Goal: Task Accomplishment & Management: Use online tool/utility

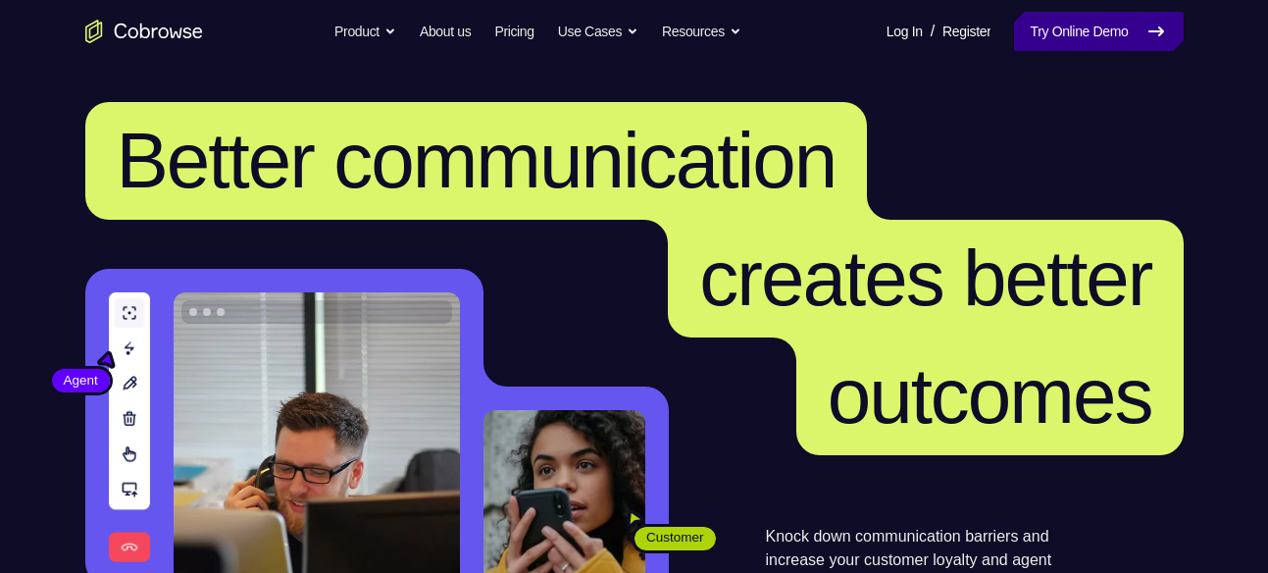
click at [1130, 32] on link "Try Online Demo" at bounding box center [1098, 31] width 169 height 39
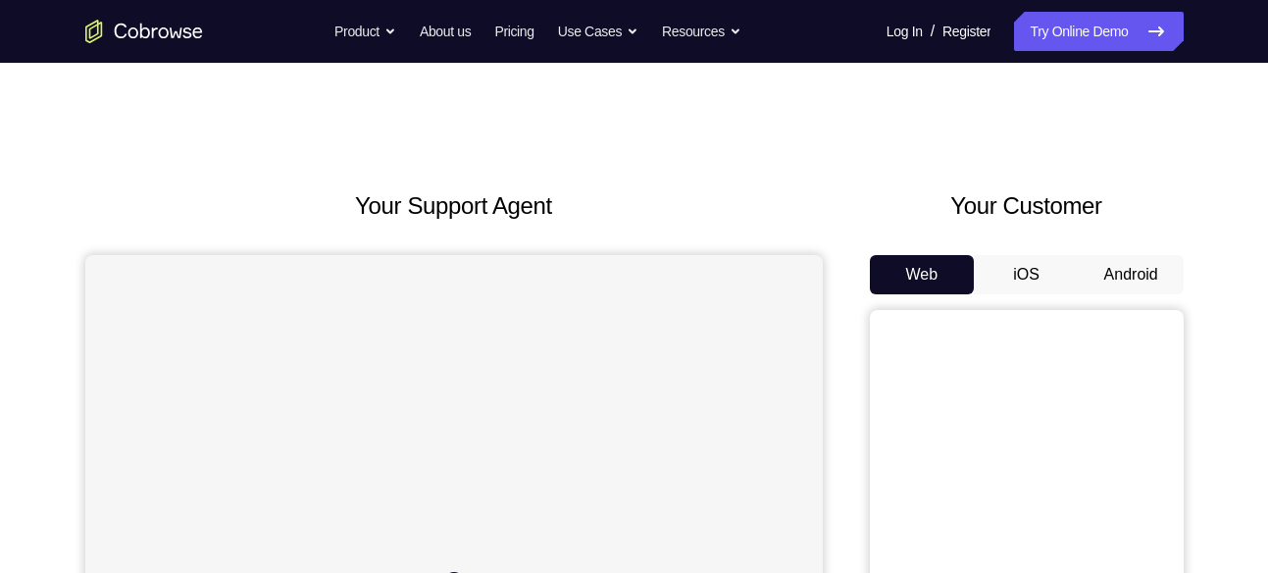
click at [1102, 273] on button "Android" at bounding box center [1131, 274] width 105 height 39
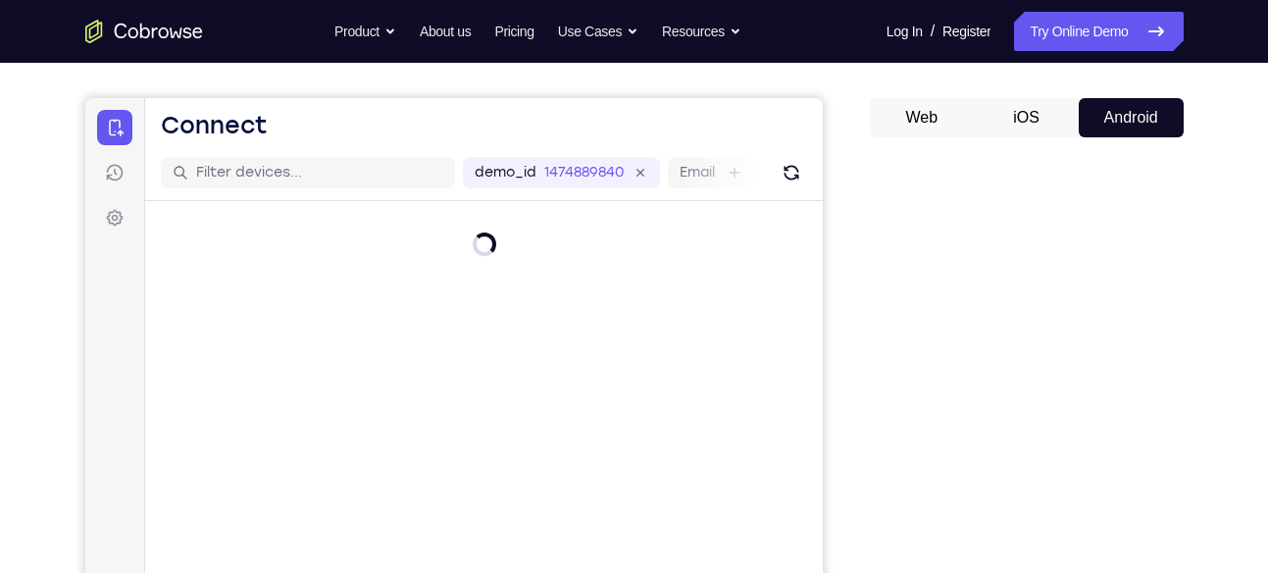
scroll to position [158, 0]
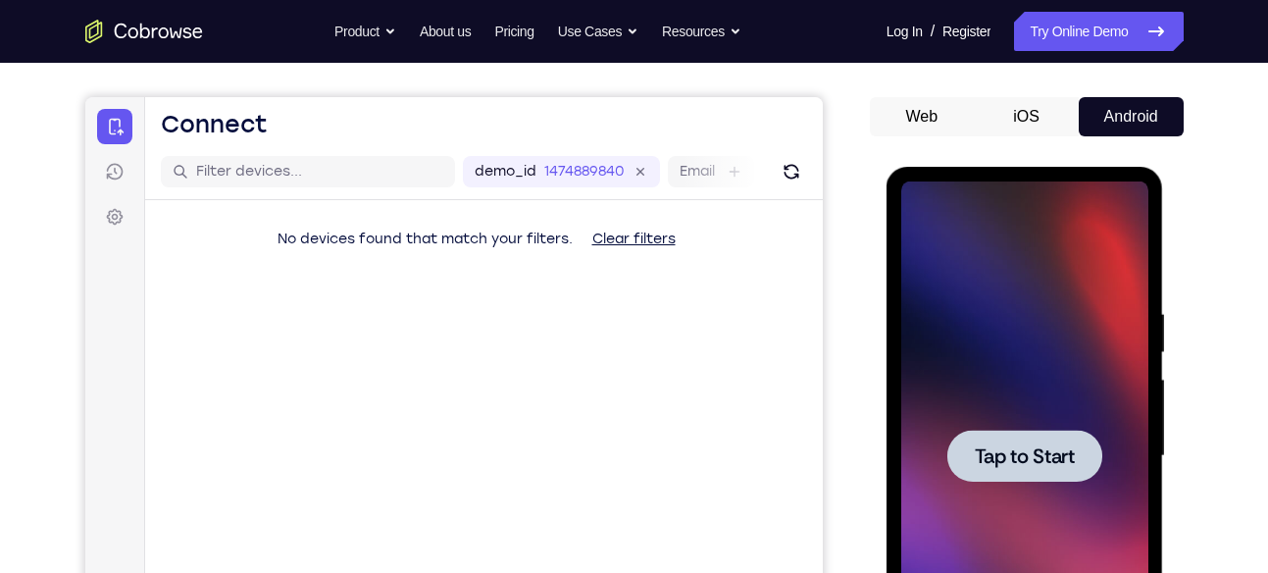
click at [1049, 448] on span "Tap to Start" at bounding box center [1025, 456] width 100 height 20
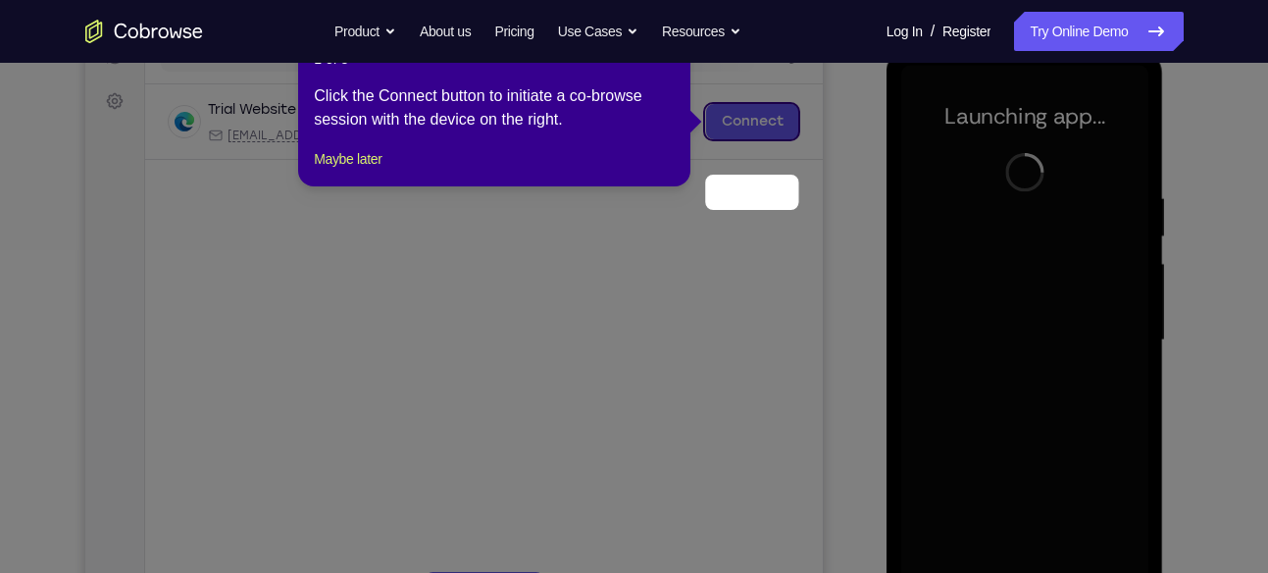
scroll to position [202, 0]
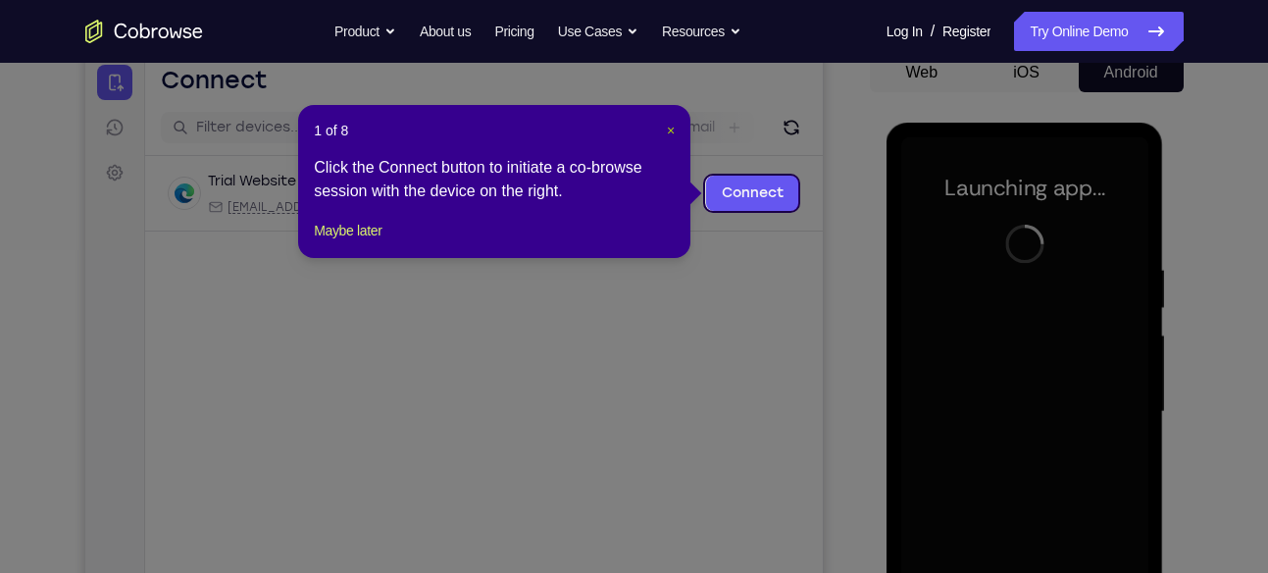
click at [667, 133] on span "×" at bounding box center [671, 131] width 8 height 16
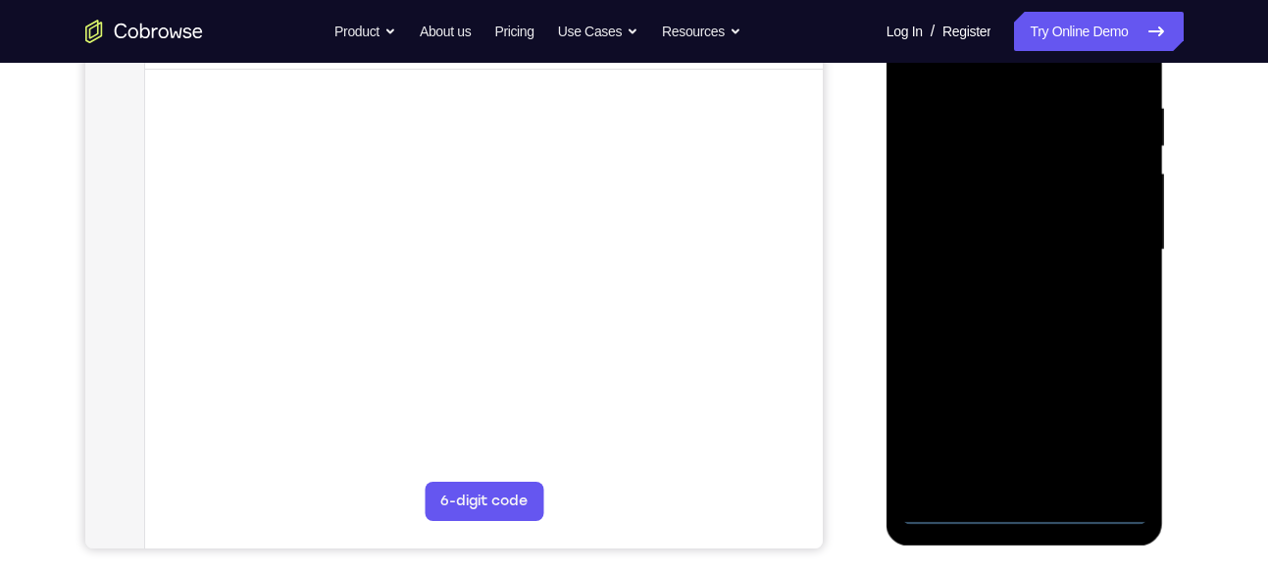
scroll to position [365, 0]
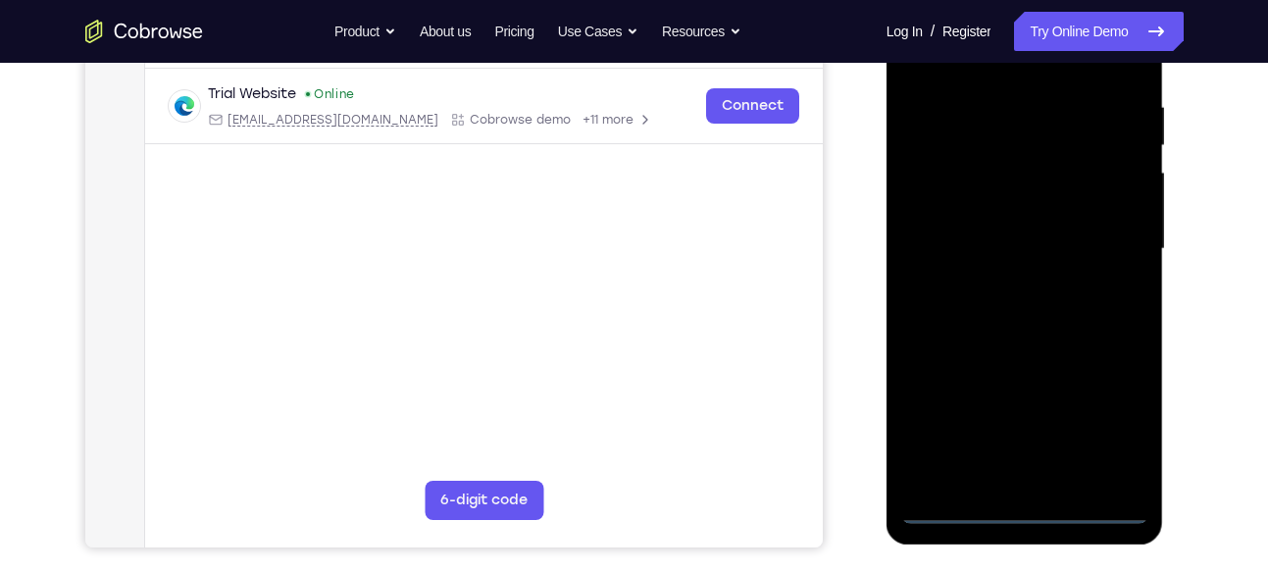
click at [1029, 505] on div at bounding box center [1024, 249] width 247 height 549
click at [1103, 429] on div at bounding box center [1024, 249] width 247 height 549
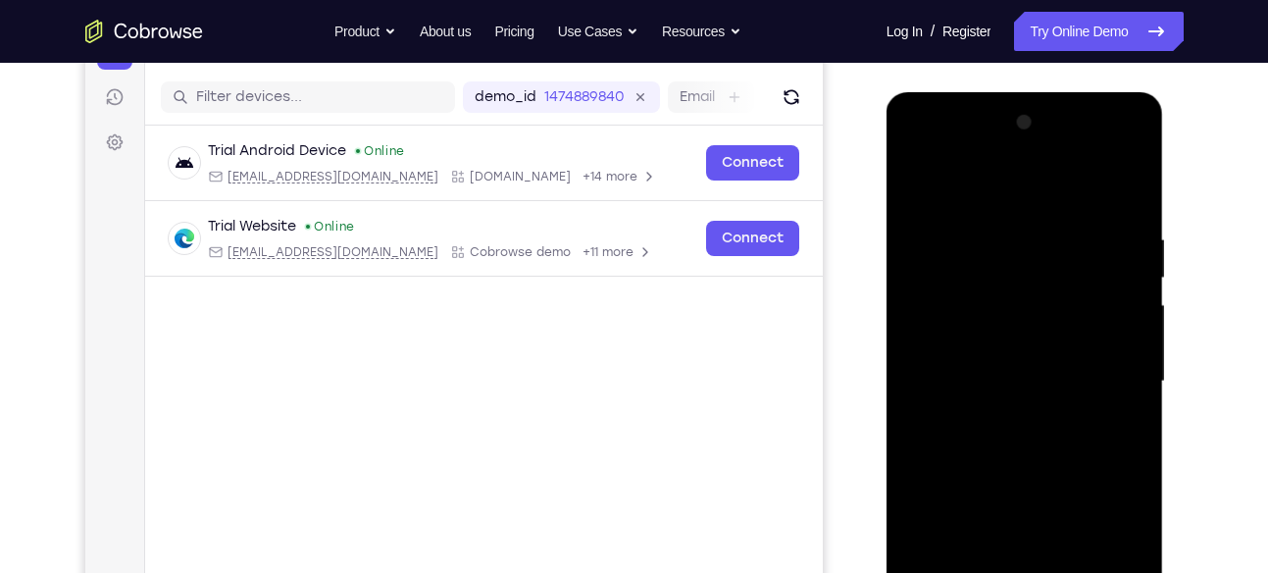
scroll to position [274, 0]
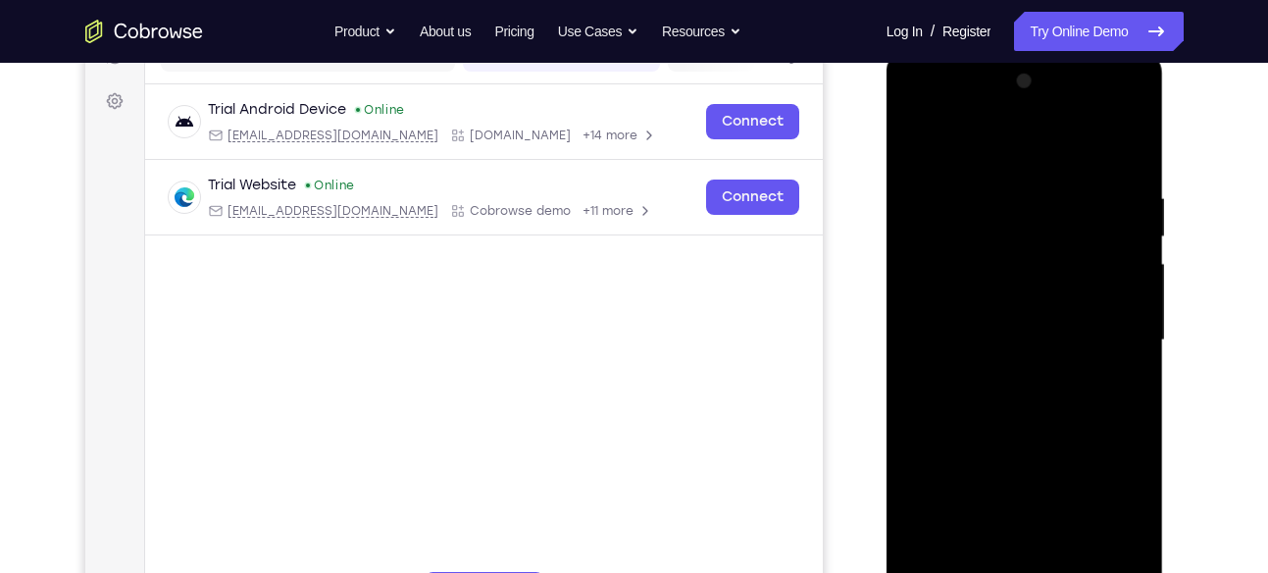
click at [956, 150] on div at bounding box center [1024, 340] width 247 height 549
click at [1113, 329] on div at bounding box center [1024, 340] width 247 height 549
click at [998, 376] on div at bounding box center [1024, 340] width 247 height 549
click at [1003, 325] on div at bounding box center [1024, 340] width 247 height 549
click at [1009, 373] on div at bounding box center [1024, 340] width 247 height 549
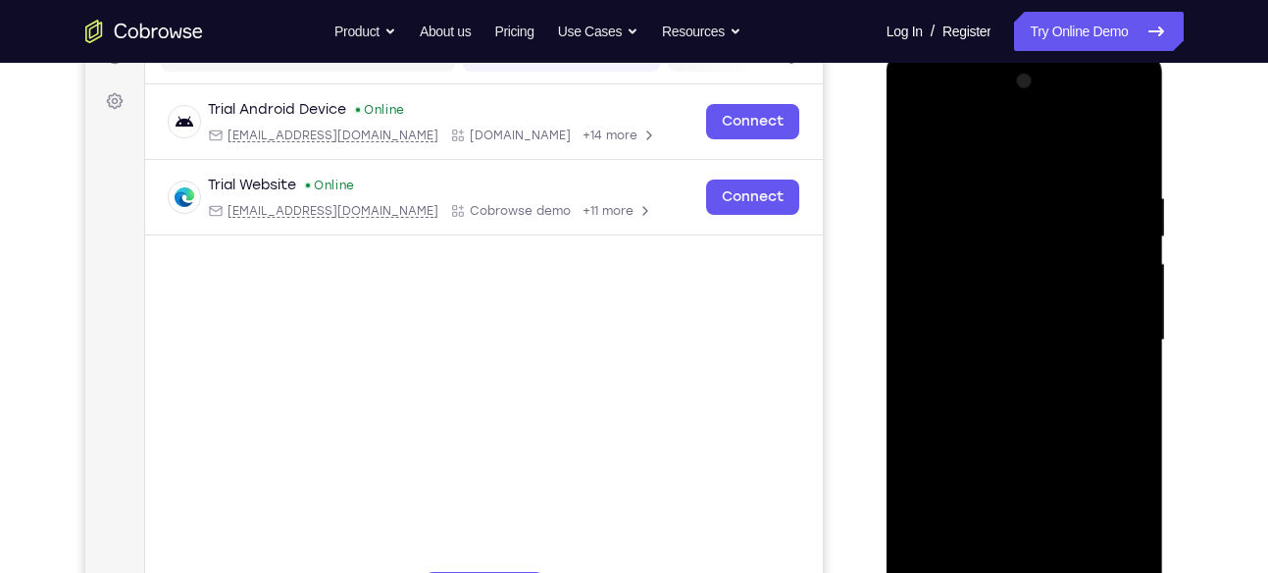
click at [1013, 321] on div at bounding box center [1024, 340] width 247 height 549
click at [1002, 250] on div at bounding box center [1024, 340] width 247 height 549
click at [1010, 288] on div at bounding box center [1024, 340] width 247 height 549
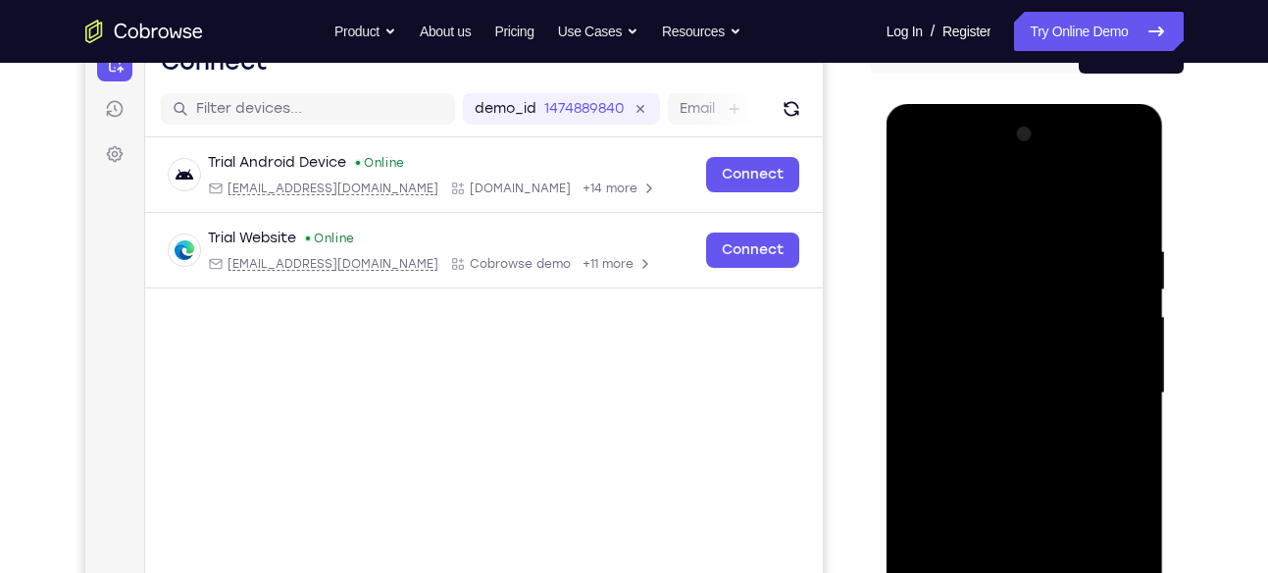
scroll to position [289, 0]
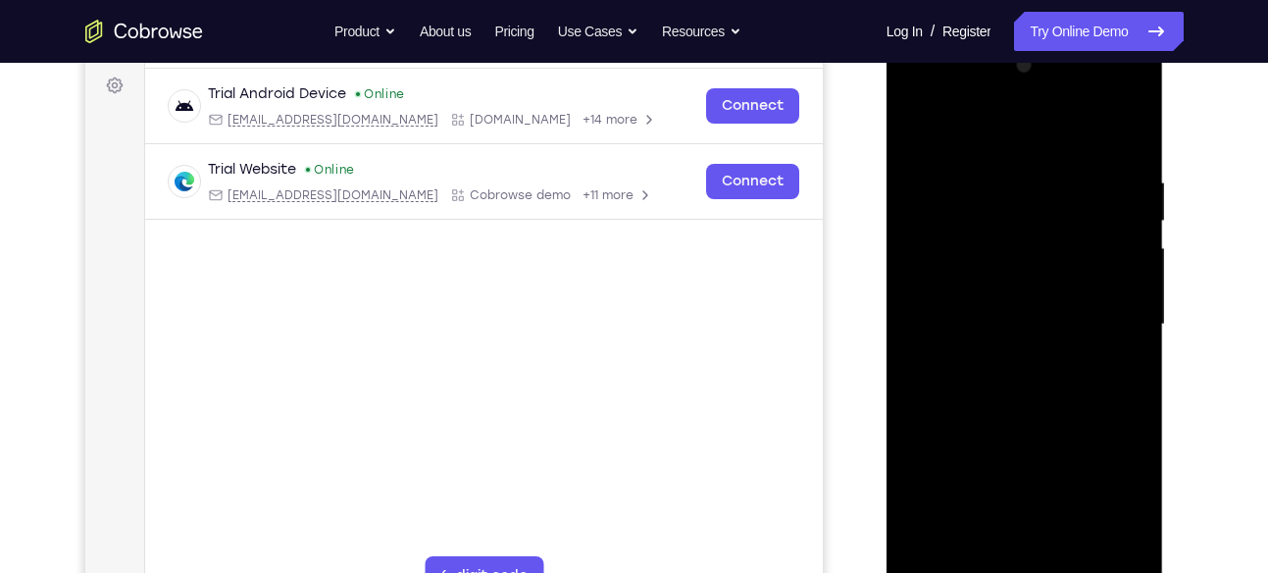
click at [940, 242] on div at bounding box center [1024, 324] width 247 height 549
click at [985, 284] on div at bounding box center [1024, 324] width 247 height 549
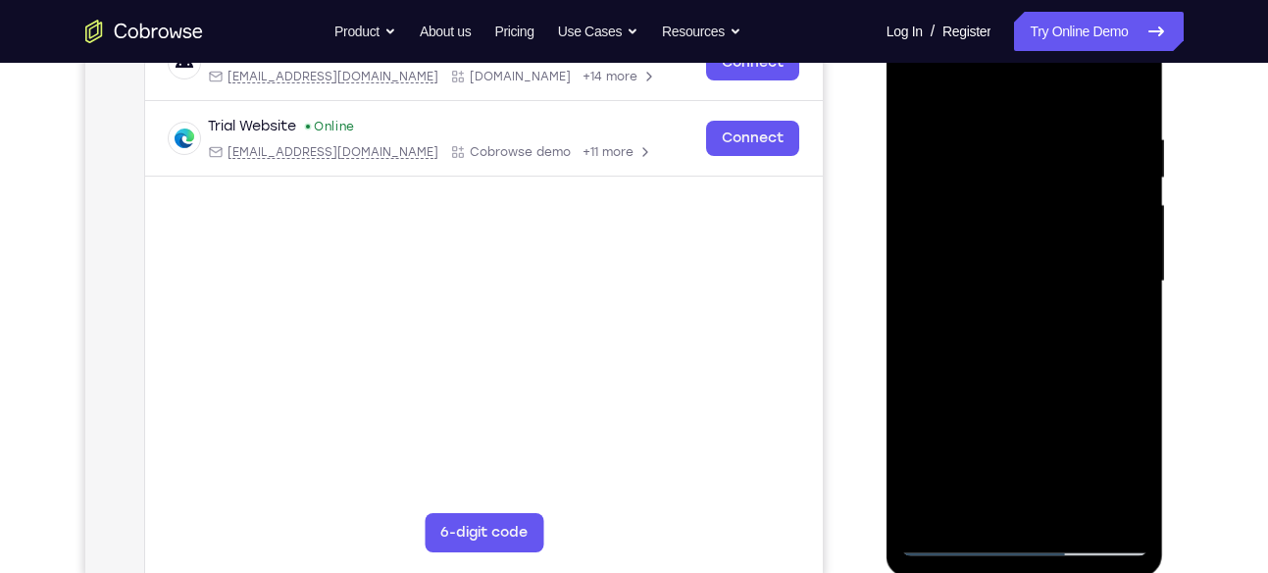
scroll to position [335, 0]
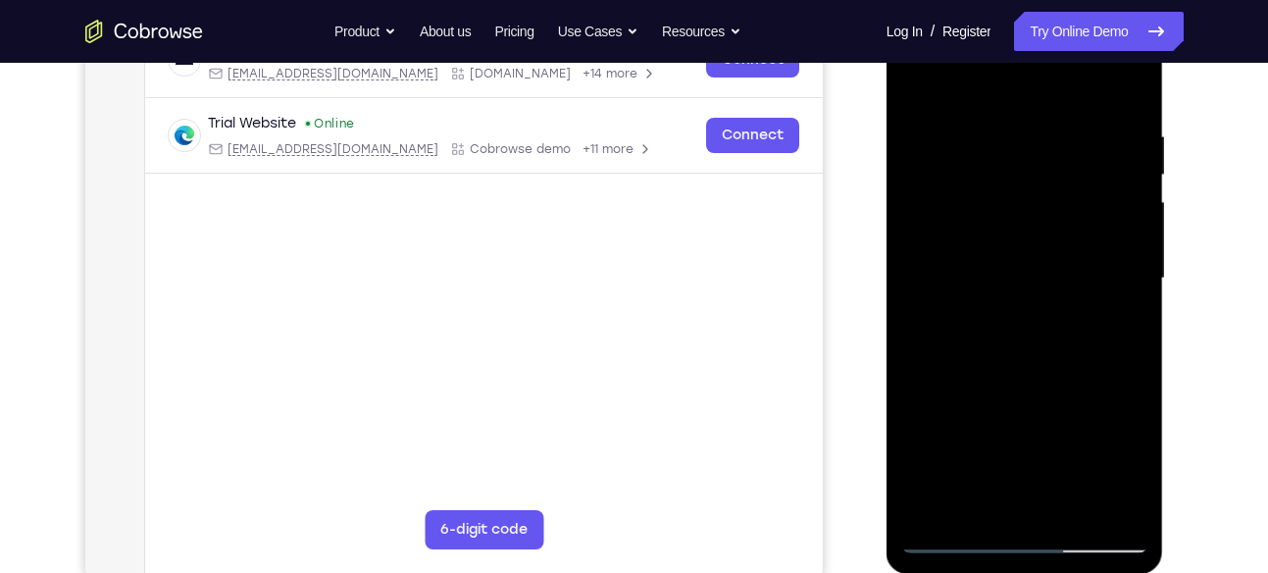
click at [1127, 113] on div at bounding box center [1024, 278] width 247 height 549
click at [996, 126] on div at bounding box center [1024, 278] width 247 height 549
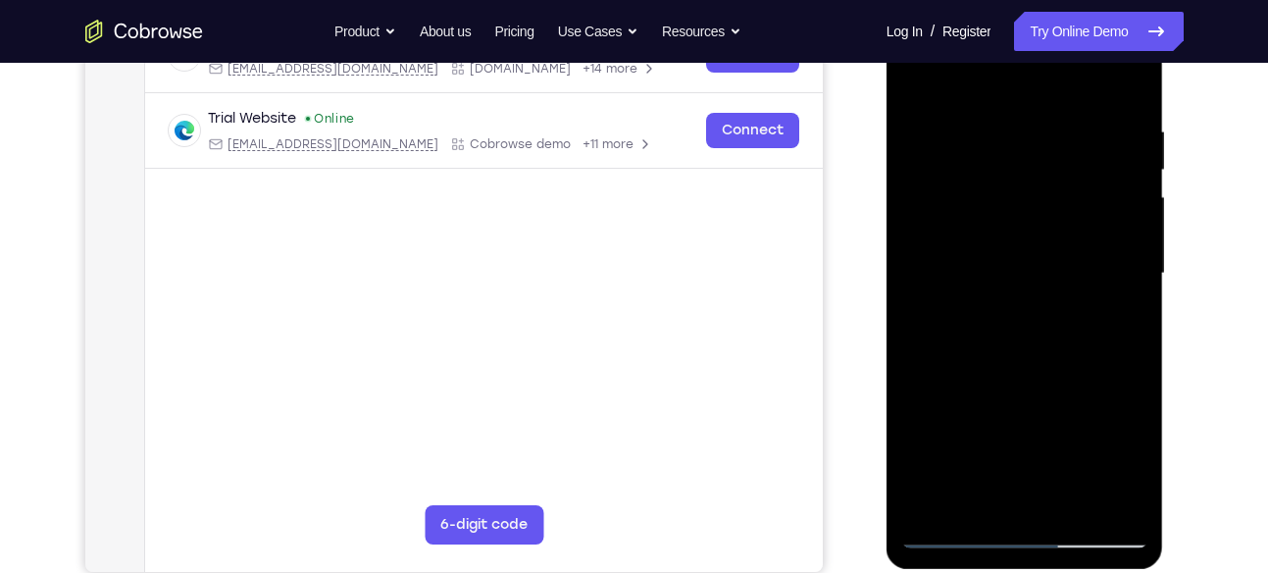
scroll to position [341, 0]
click at [1132, 78] on div at bounding box center [1024, 272] width 247 height 549
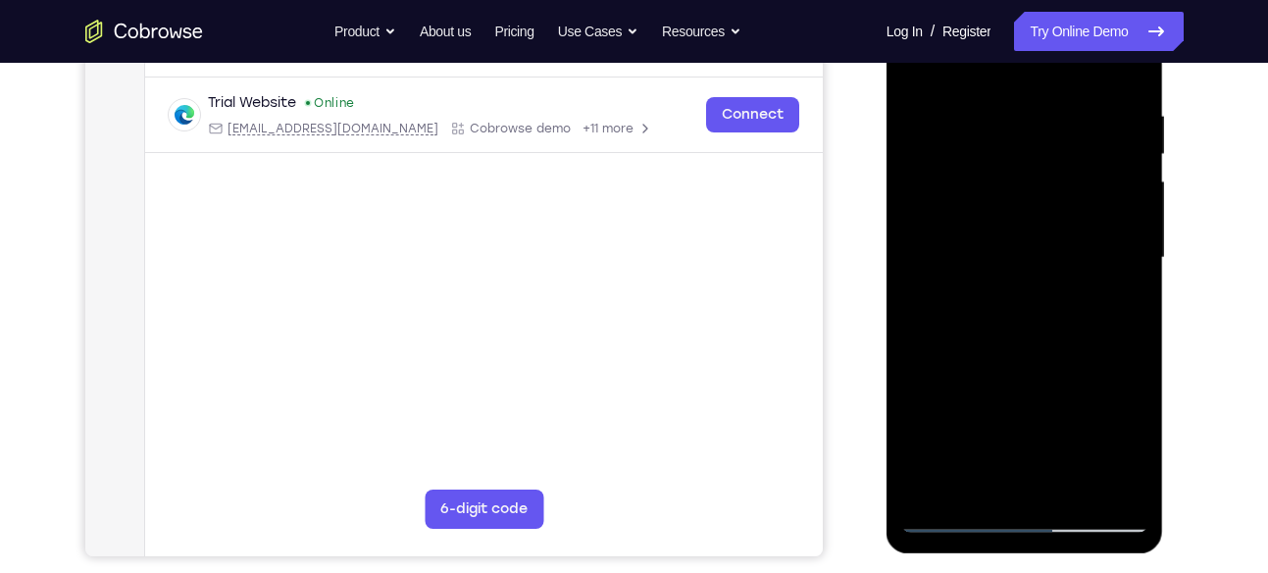
drag, startPoint x: 1064, startPoint y: 362, endPoint x: 1072, endPoint y: 176, distance: 186.5
click at [1072, 176] on div at bounding box center [1024, 257] width 247 height 549
drag, startPoint x: 1082, startPoint y: 298, endPoint x: 1063, endPoint y: 442, distance: 145.3
click at [1063, 442] on div at bounding box center [1024, 257] width 247 height 549
click at [1128, 260] on div at bounding box center [1024, 257] width 247 height 549
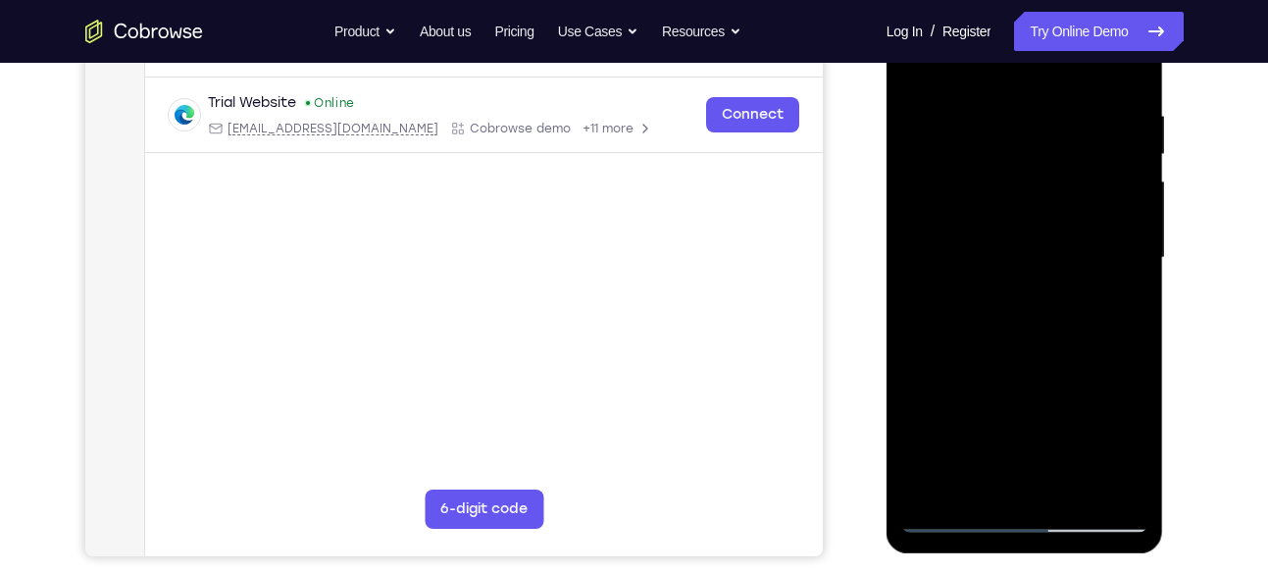
click at [1135, 259] on div at bounding box center [1024, 257] width 247 height 549
click at [1075, 482] on div at bounding box center [1024, 257] width 247 height 549
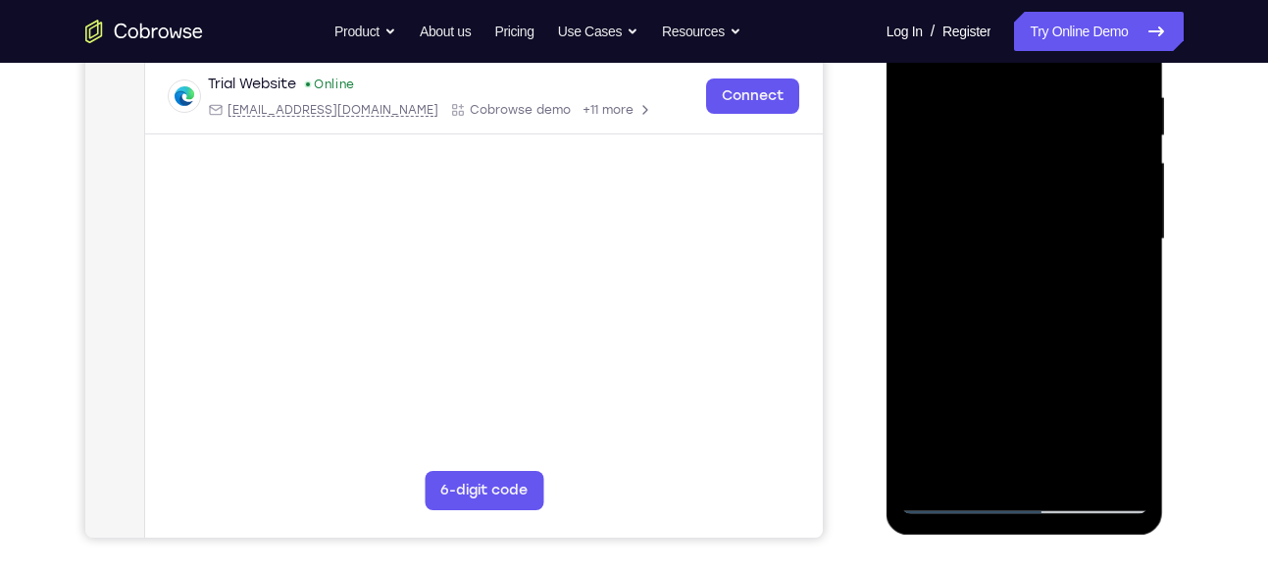
scroll to position [377, 0]
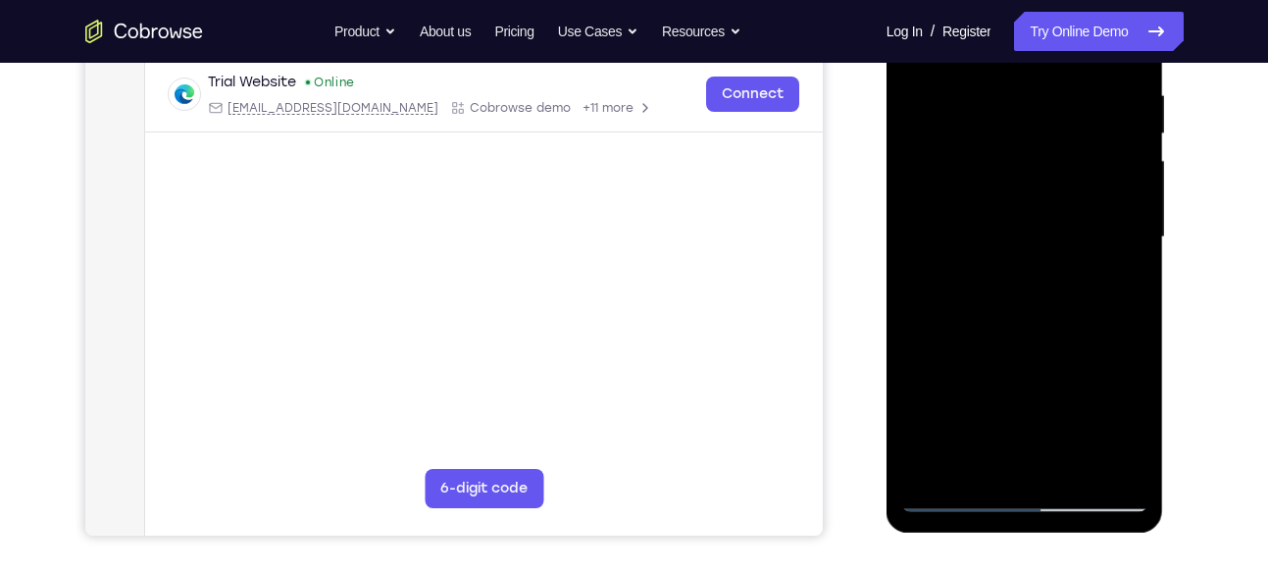
click at [1031, 337] on div at bounding box center [1024, 237] width 247 height 549
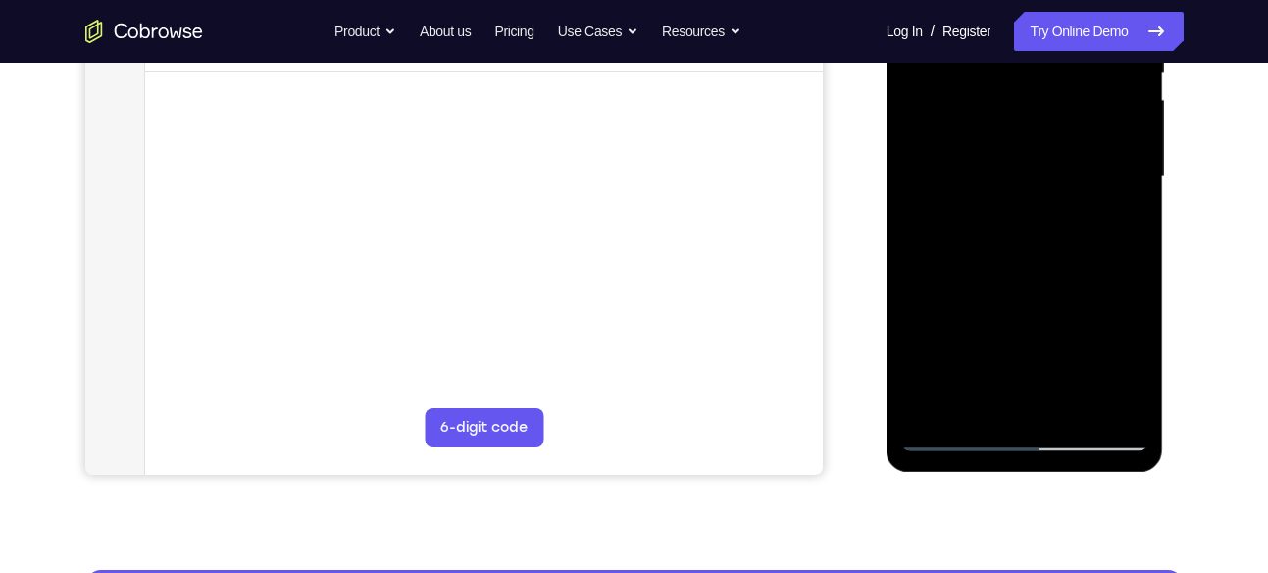
scroll to position [438, 0]
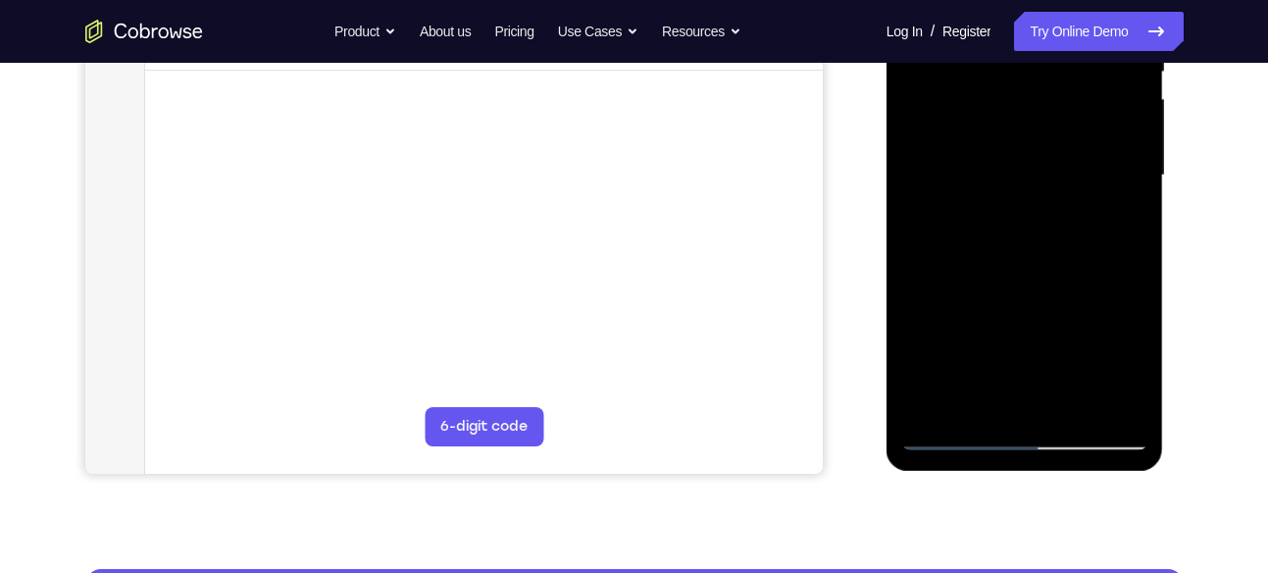
click at [957, 434] on div at bounding box center [1024, 175] width 247 height 549
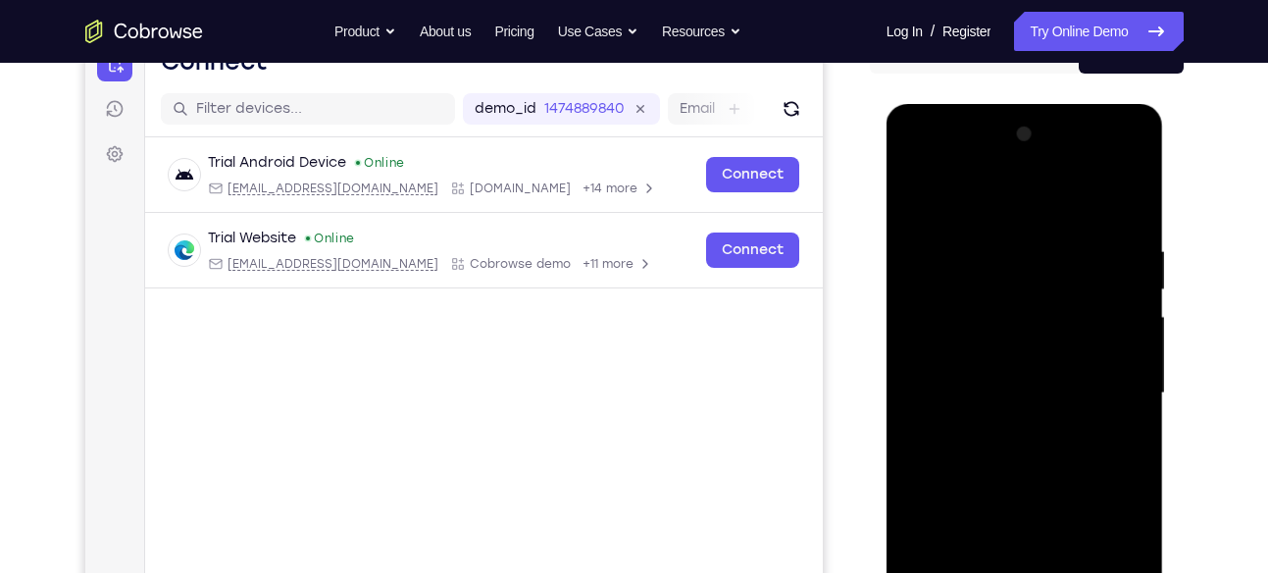
scroll to position [220, 0]
click at [1132, 190] on div at bounding box center [1024, 394] width 247 height 549
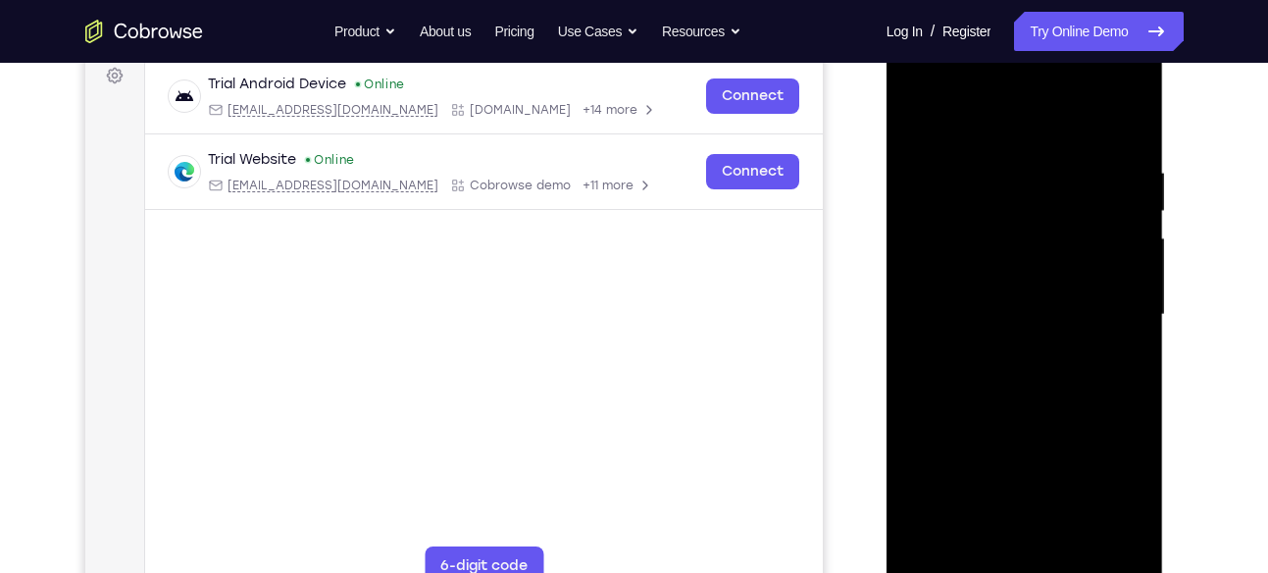
scroll to position [298, 0]
click at [916, 112] on div at bounding box center [1024, 315] width 247 height 549
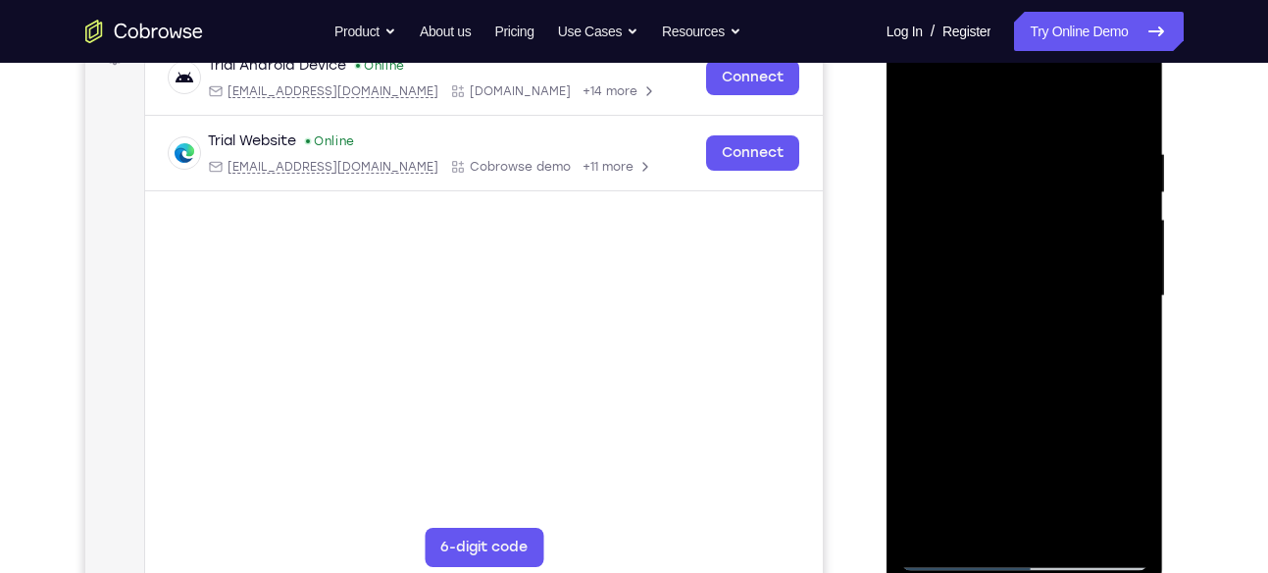
scroll to position [319, 0]
click at [1132, 92] on div at bounding box center [1024, 295] width 247 height 549
drag, startPoint x: 1026, startPoint y: 392, endPoint x: 1054, endPoint y: 173, distance: 221.5
click at [1054, 173] on div at bounding box center [1024, 295] width 247 height 549
drag, startPoint x: 1054, startPoint y: 378, endPoint x: 1062, endPoint y: 218, distance: 160.0
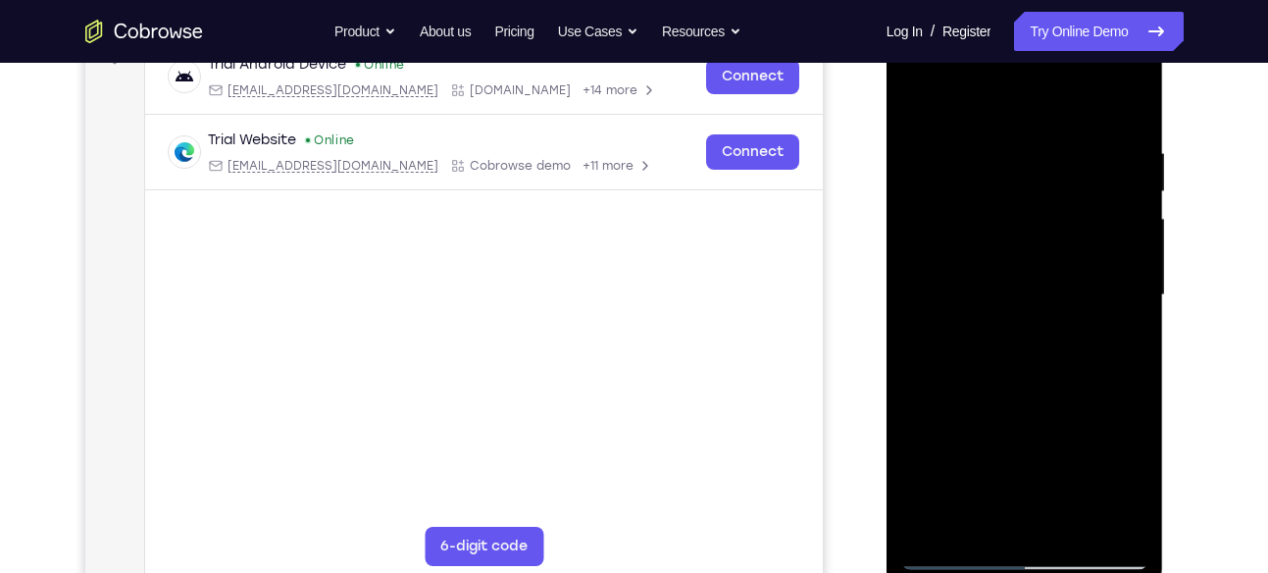
click at [1062, 218] on div at bounding box center [1024, 295] width 247 height 549
click at [918, 95] on div at bounding box center [1024, 295] width 247 height 549
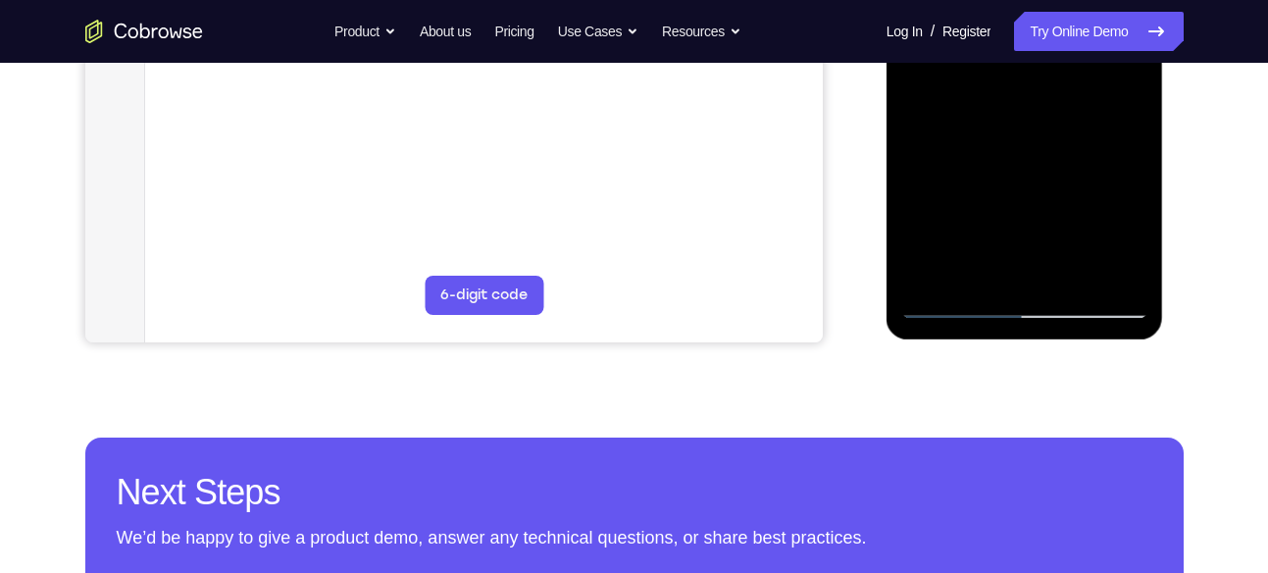
scroll to position [577, 0]
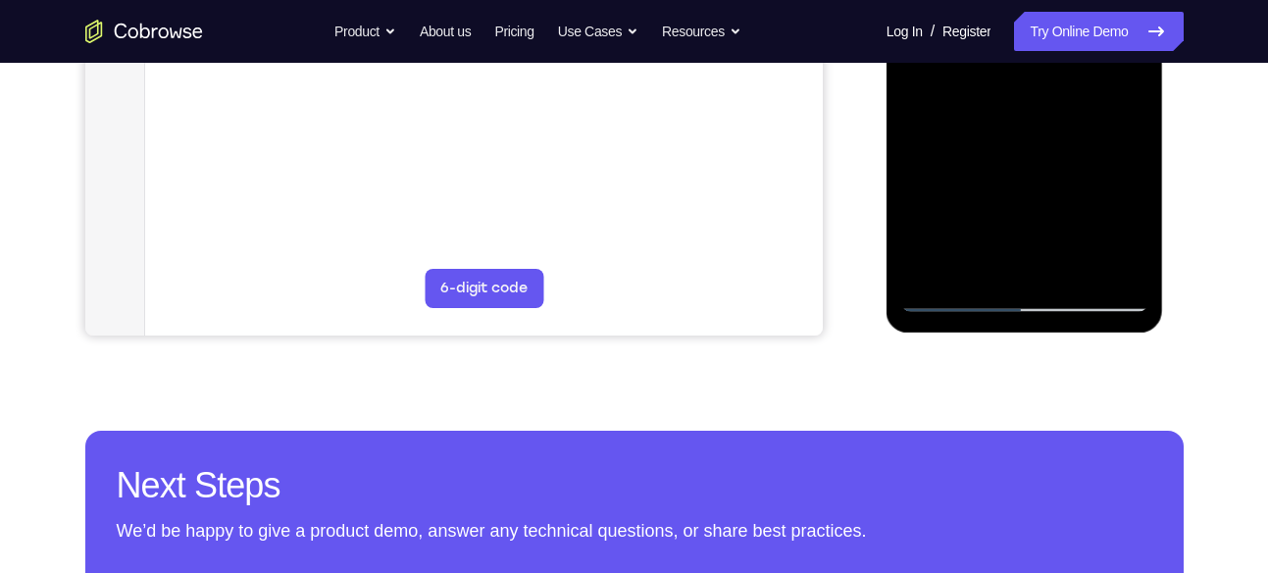
click at [1067, 268] on div at bounding box center [1024, 37] width 247 height 549
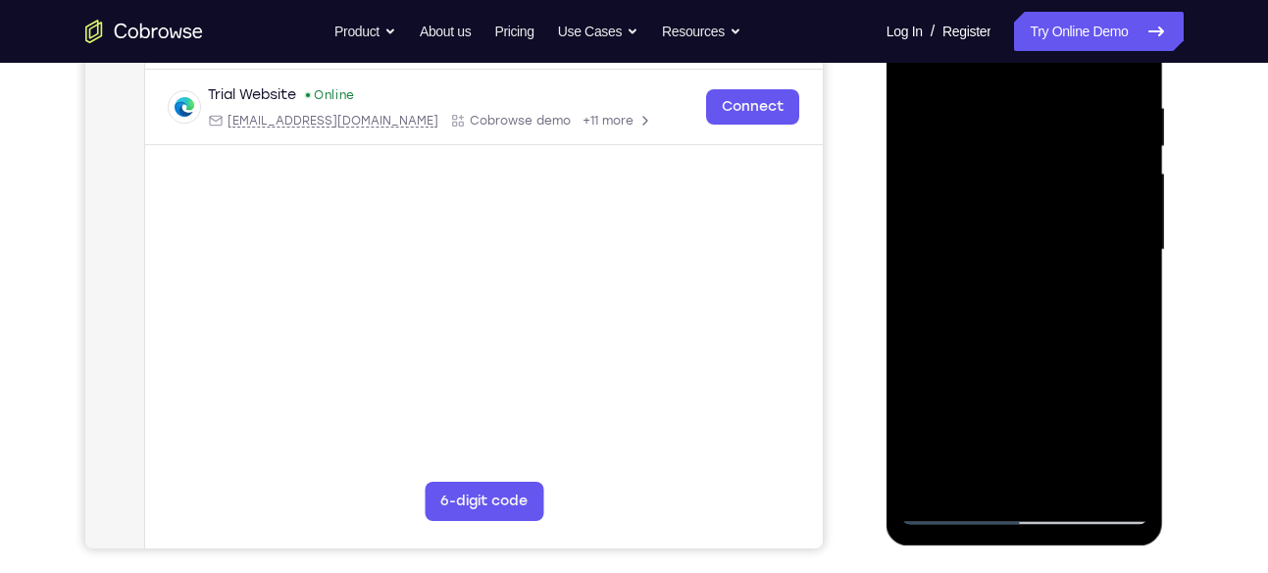
scroll to position [363, 0]
drag, startPoint x: 1067, startPoint y: 357, endPoint x: 1071, endPoint y: 219, distance: 138.3
click at [1071, 219] on div at bounding box center [1024, 250] width 247 height 549
drag, startPoint x: 1048, startPoint y: 411, endPoint x: 1055, endPoint y: 314, distance: 97.3
click at [1055, 314] on div at bounding box center [1024, 250] width 247 height 549
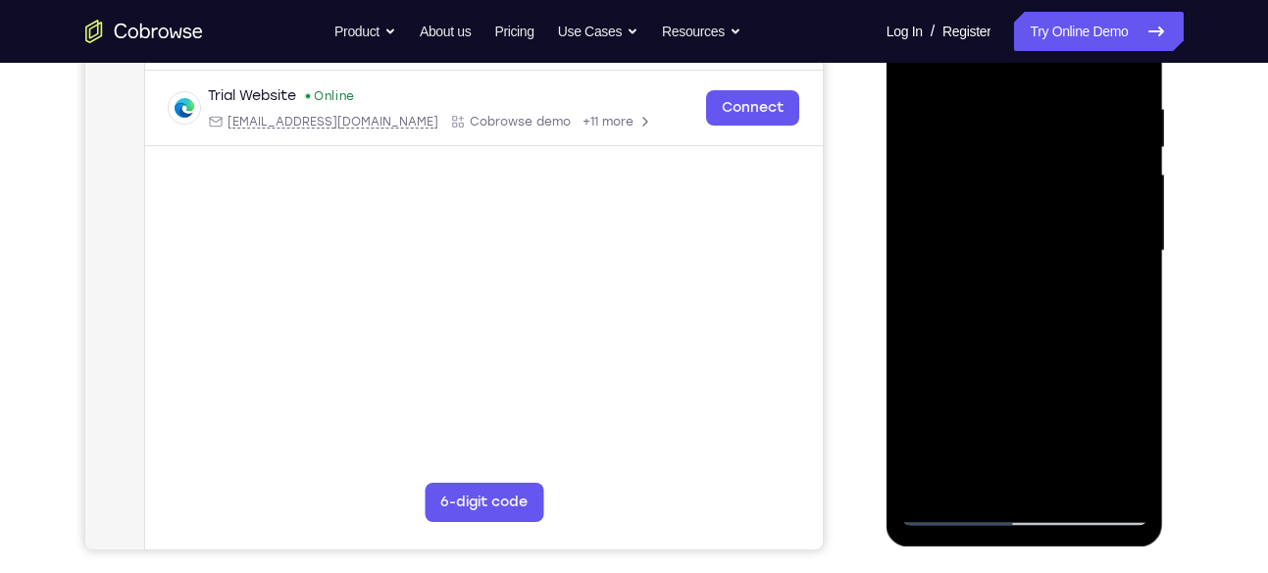
click at [927, 381] on div at bounding box center [1024, 250] width 247 height 549
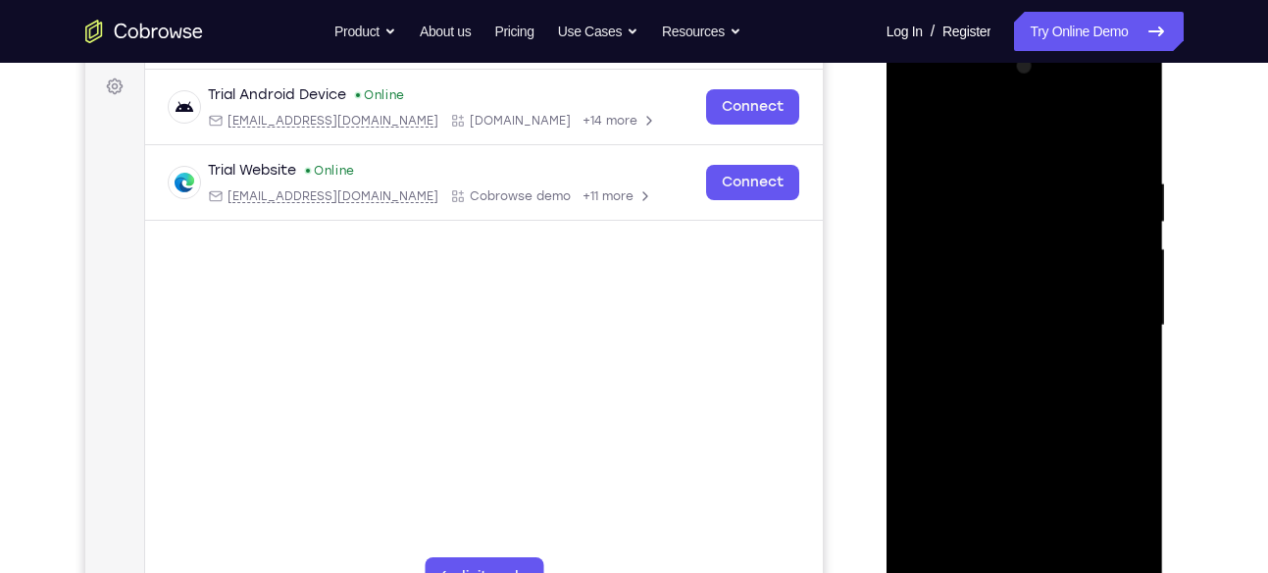
scroll to position [287, 0]
click at [922, 136] on div at bounding box center [1024, 326] width 247 height 549
drag, startPoint x: 1000, startPoint y: 362, endPoint x: 998, endPoint y: 98, distance: 263.8
click at [998, 98] on div at bounding box center [1024, 326] width 247 height 549
click at [923, 129] on div at bounding box center [1024, 326] width 247 height 549
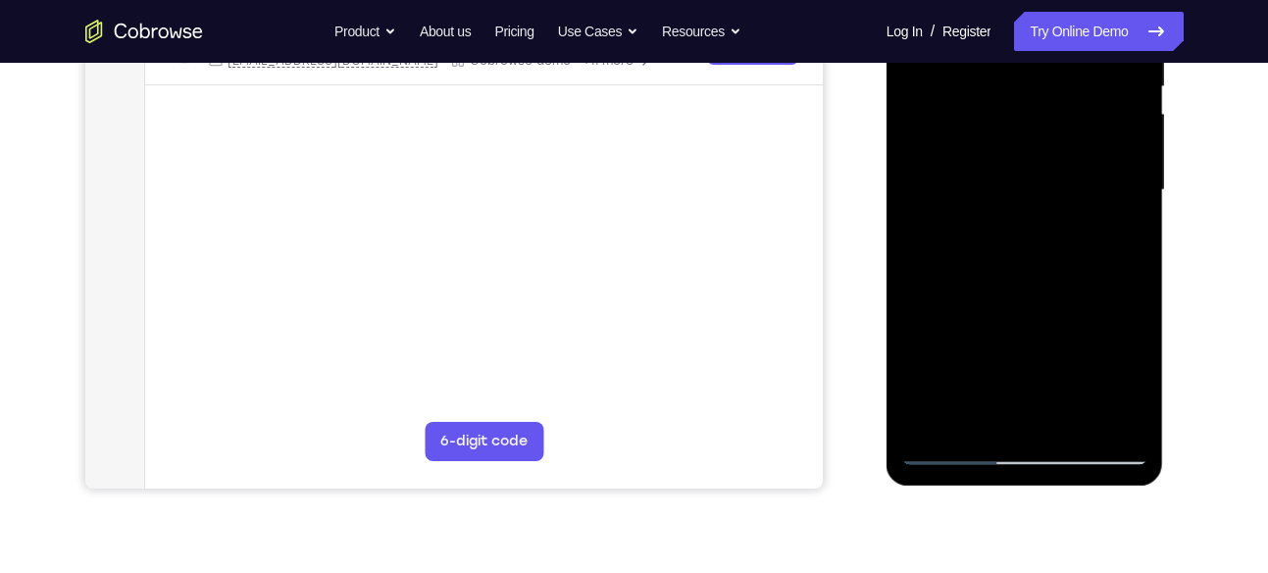
scroll to position [429, 0]
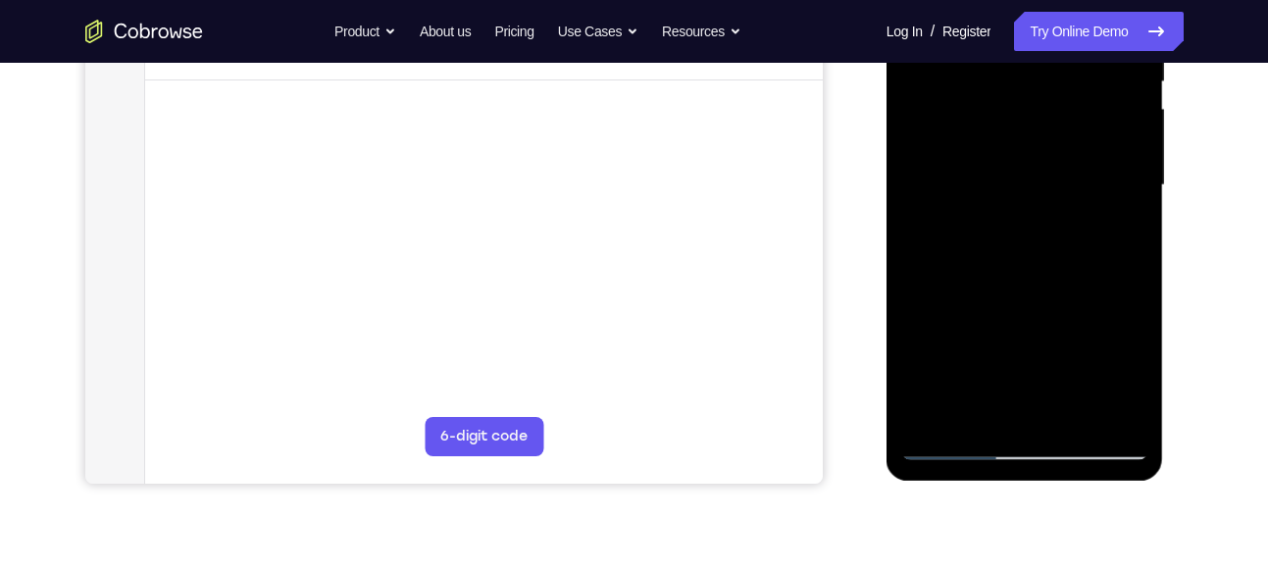
drag, startPoint x: 1046, startPoint y: 360, endPoint x: 1070, endPoint y: 111, distance: 250.2
click at [1070, 111] on div at bounding box center [1024, 185] width 247 height 549
drag, startPoint x: 1017, startPoint y: 365, endPoint x: 1073, endPoint y: 107, distance: 263.9
click at [1073, 107] on div at bounding box center [1024, 185] width 247 height 549
drag, startPoint x: 1029, startPoint y: 321, endPoint x: 1097, endPoint y: -62, distance: 388.5
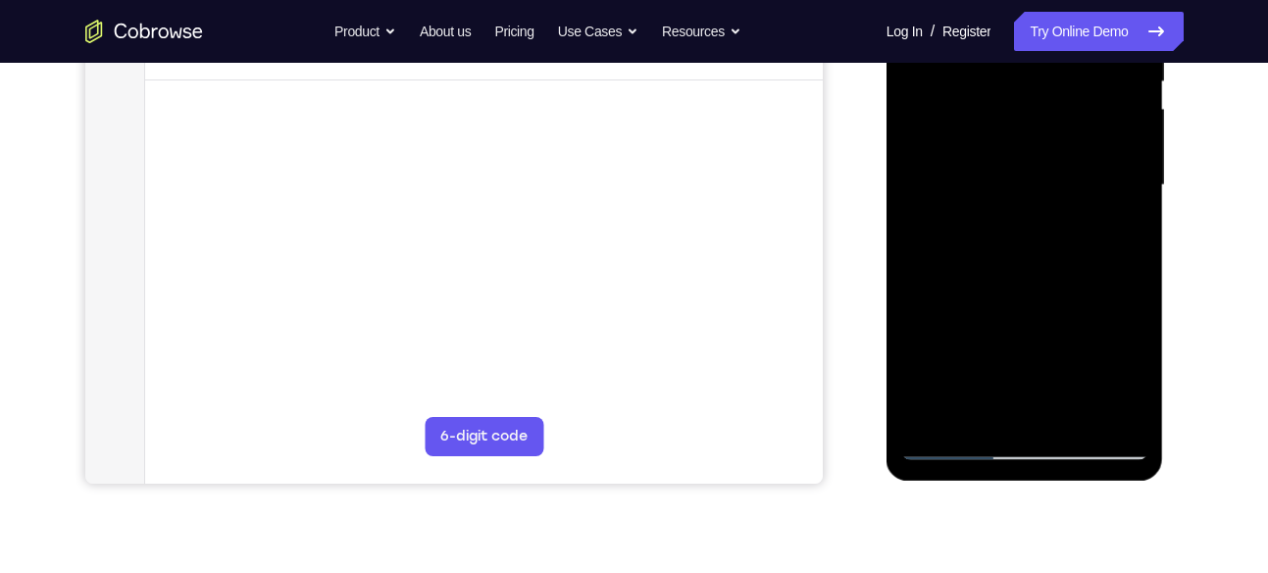
click at [1097, 0] on div at bounding box center [1024, 185] width 247 height 549
drag, startPoint x: 1063, startPoint y: 223, endPoint x: 1044, endPoint y: 154, distance: 71.1
click at [1044, 154] on div at bounding box center [1024, 185] width 247 height 549
click at [1135, 313] on div at bounding box center [1024, 185] width 247 height 549
drag, startPoint x: 1040, startPoint y: 344, endPoint x: 1050, endPoint y: 108, distance: 236.5
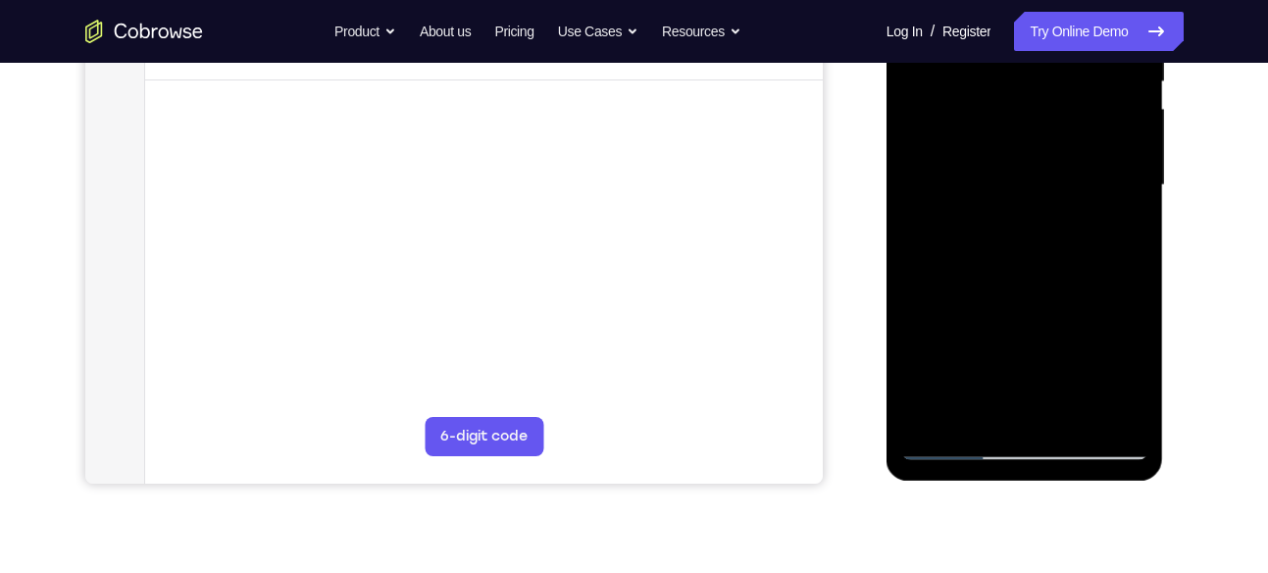
click at [1050, 108] on div at bounding box center [1024, 185] width 247 height 549
drag, startPoint x: 1039, startPoint y: 303, endPoint x: 1077, endPoint y: 82, distance: 223.8
click at [1077, 82] on div at bounding box center [1024, 185] width 247 height 549
drag, startPoint x: 1058, startPoint y: 275, endPoint x: 1049, endPoint y: 31, distance: 243.4
click at [1049, 31] on div at bounding box center [1024, 185] width 247 height 549
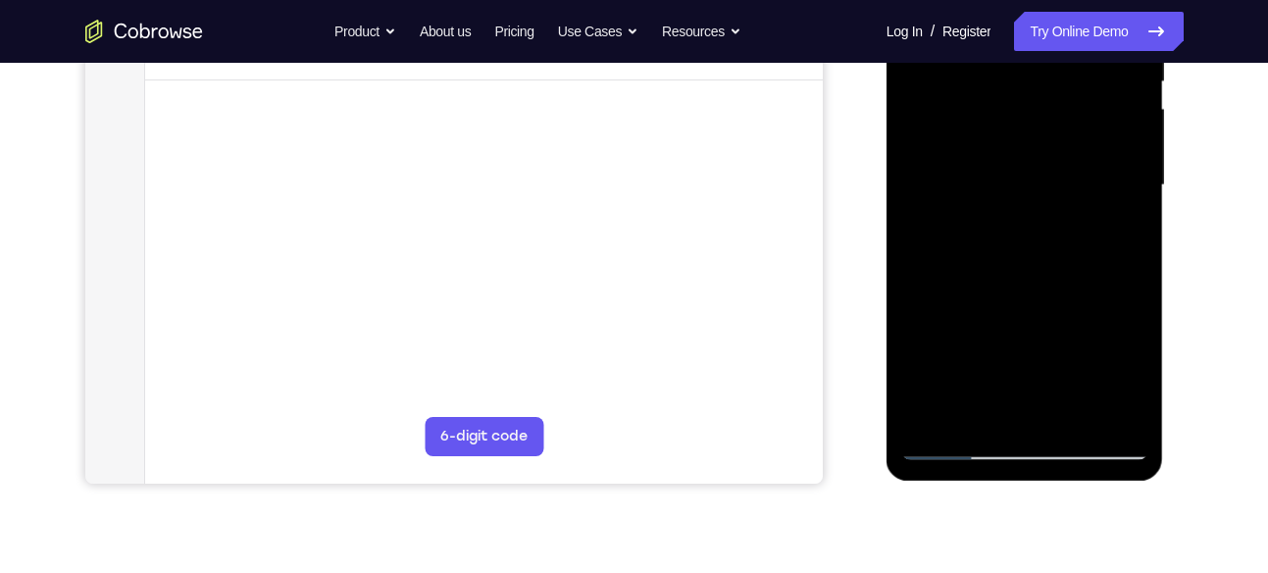
drag, startPoint x: 1072, startPoint y: 321, endPoint x: 1093, endPoint y: 63, distance: 258.8
click at [1093, 63] on div at bounding box center [1024, 185] width 247 height 549
drag, startPoint x: 1084, startPoint y: 290, endPoint x: 1118, endPoint y: 57, distance: 235.9
click at [1118, 57] on div at bounding box center [1024, 185] width 247 height 549
click at [1073, 415] on div at bounding box center [1024, 185] width 247 height 549
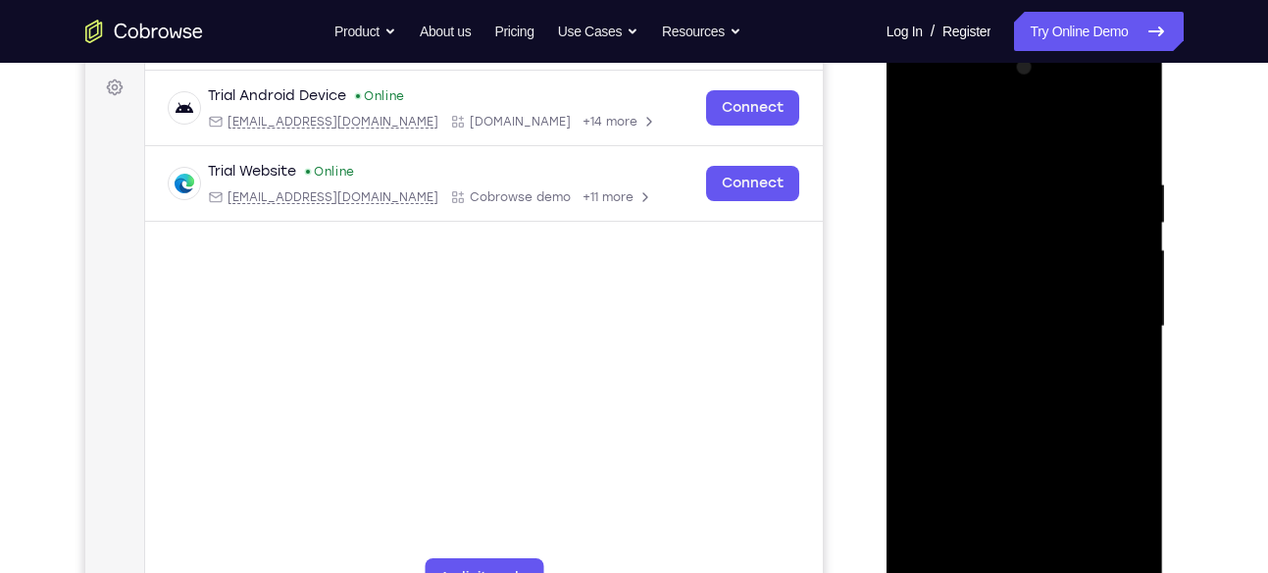
scroll to position [276, 0]
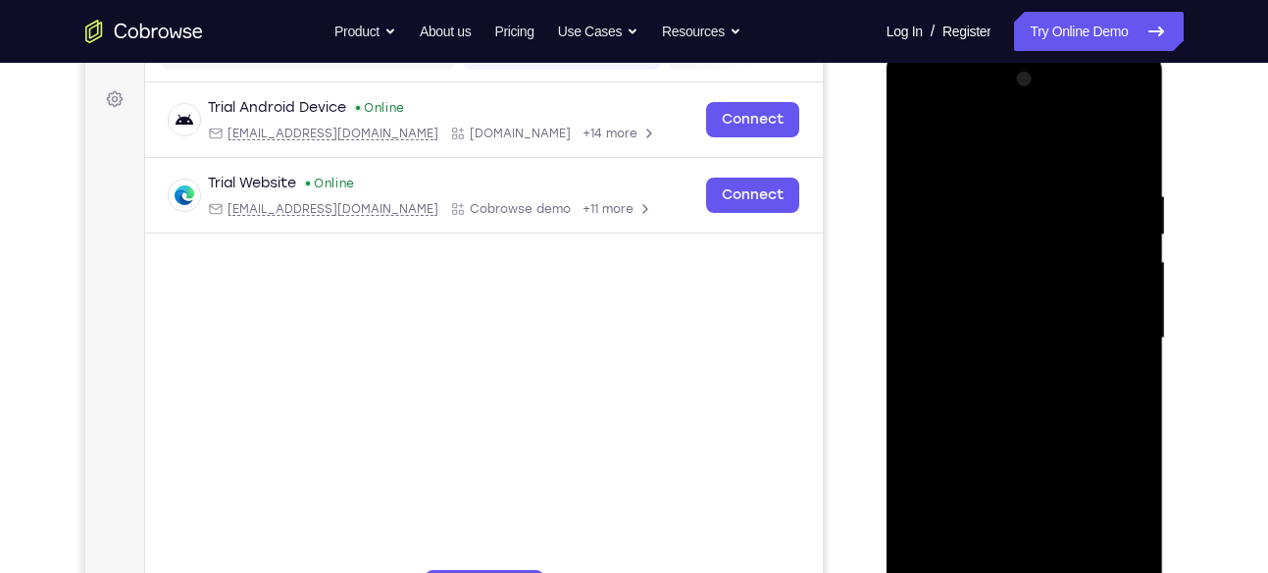
click at [928, 133] on div at bounding box center [1024, 338] width 247 height 549
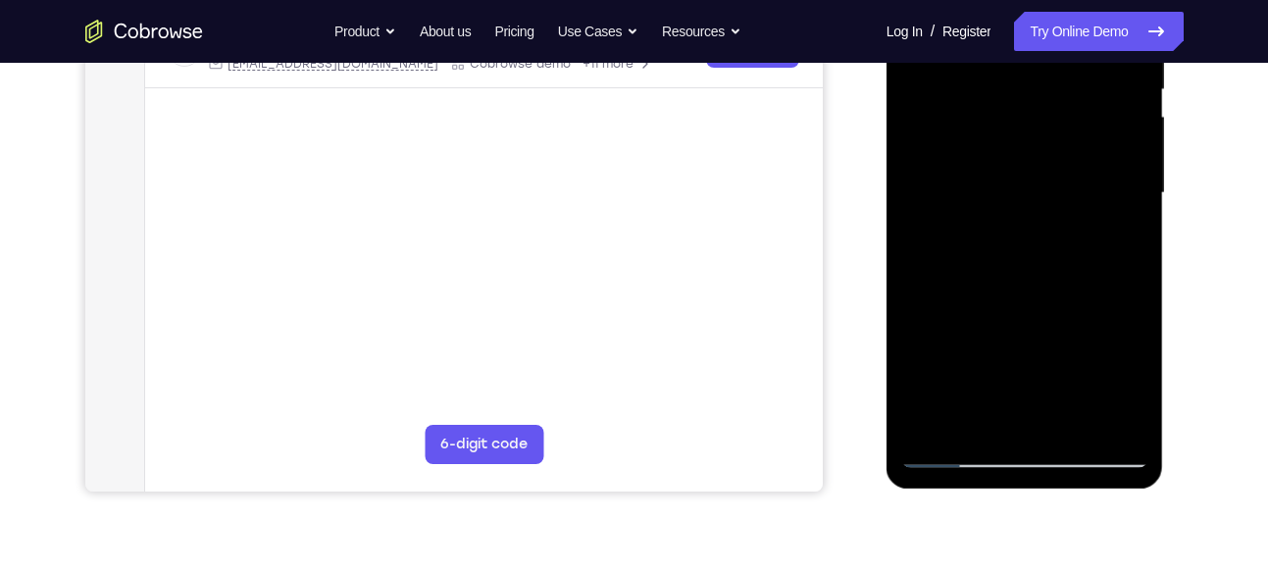
scroll to position [418, 0]
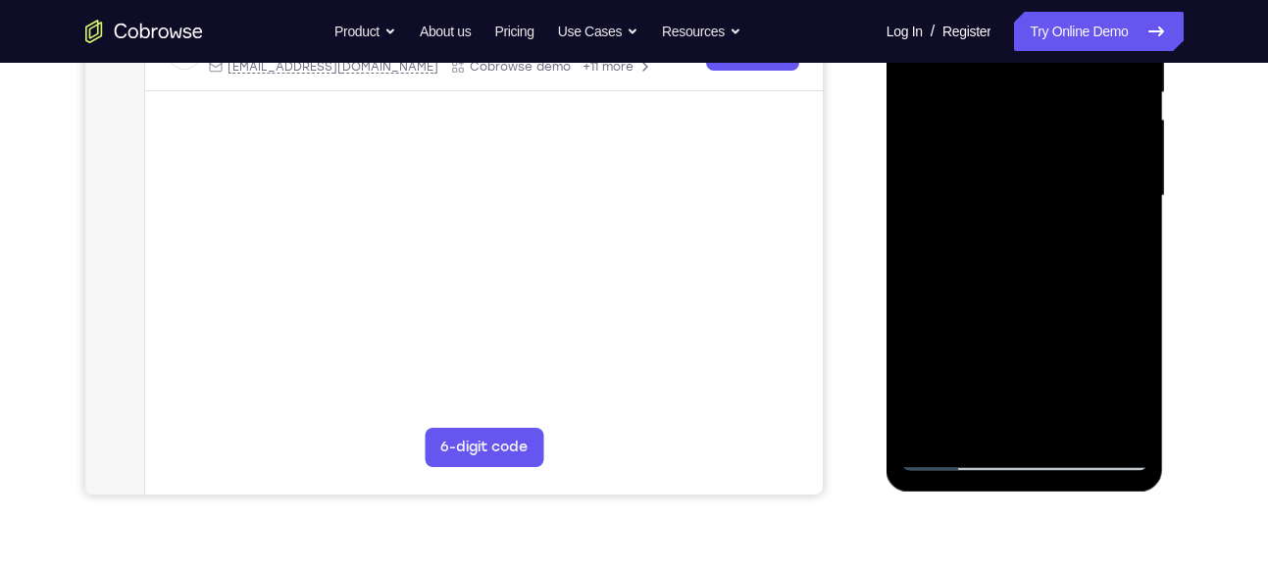
click at [1117, 427] on div at bounding box center [1024, 196] width 247 height 549
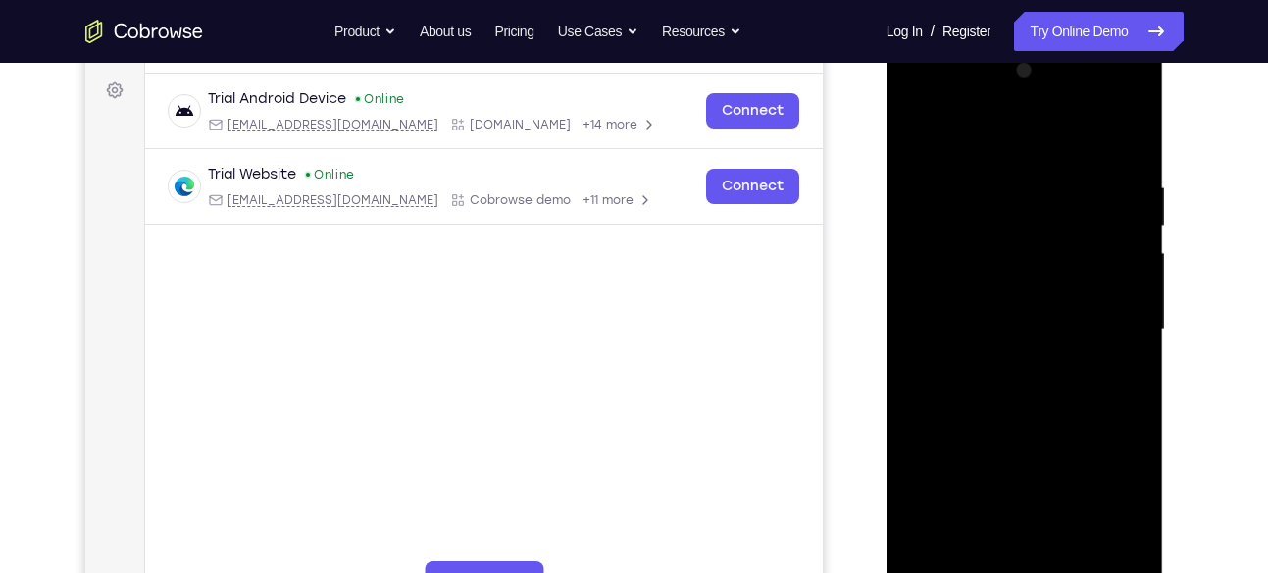
scroll to position [366, 0]
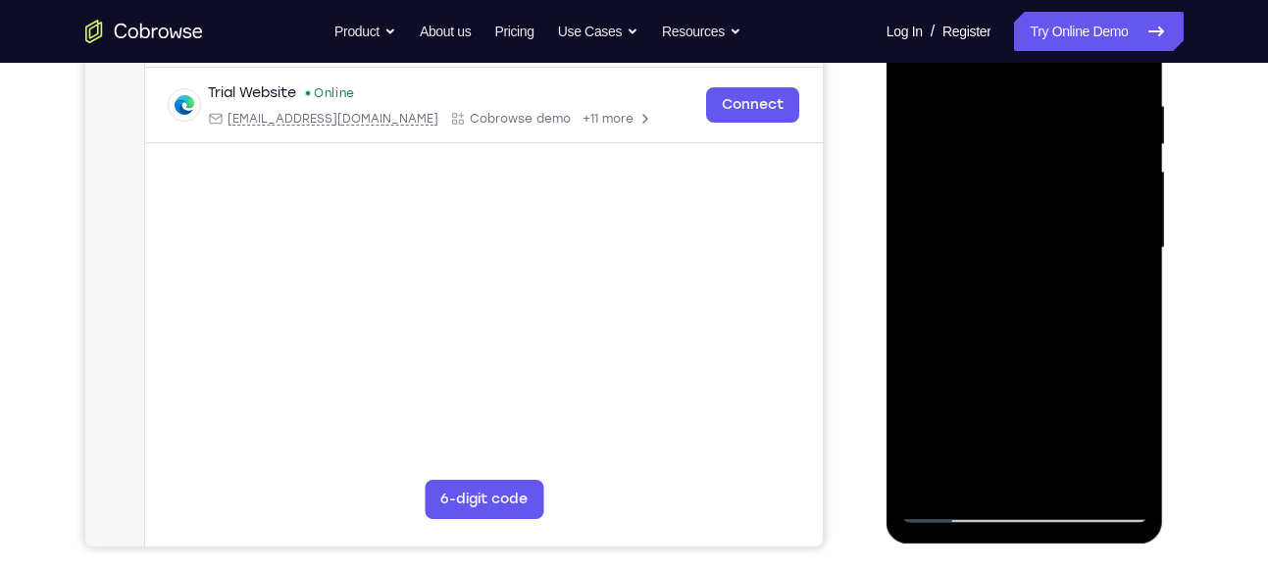
click at [936, 477] on div at bounding box center [1024, 248] width 247 height 549
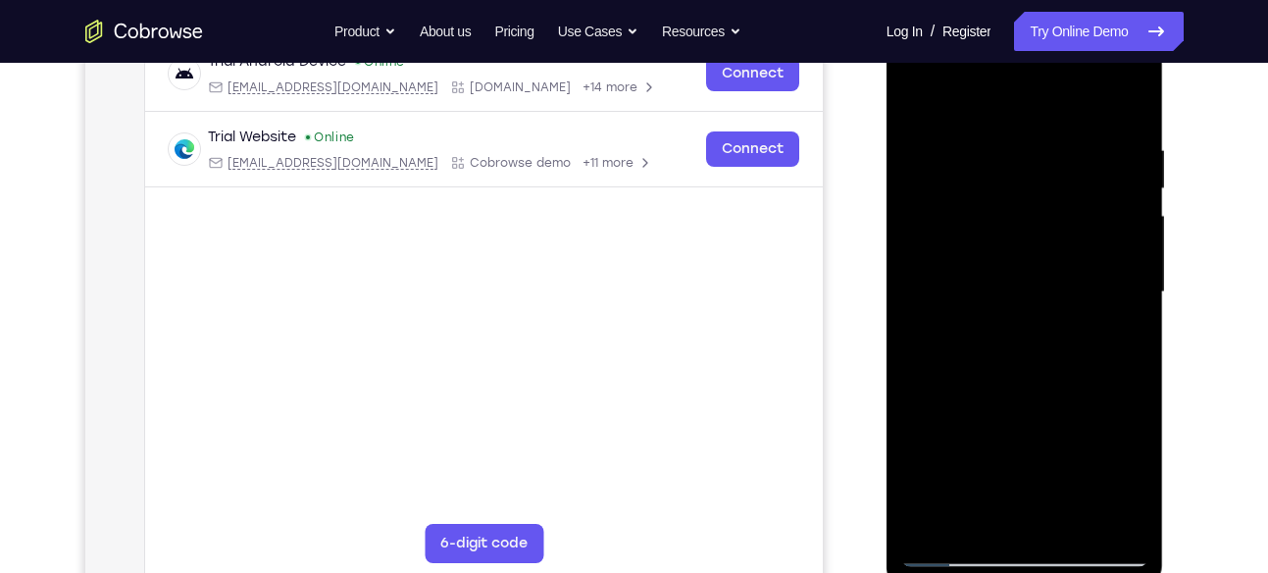
click at [1058, 130] on div at bounding box center [1024, 292] width 247 height 549
click at [1111, 326] on div at bounding box center [1024, 292] width 247 height 549
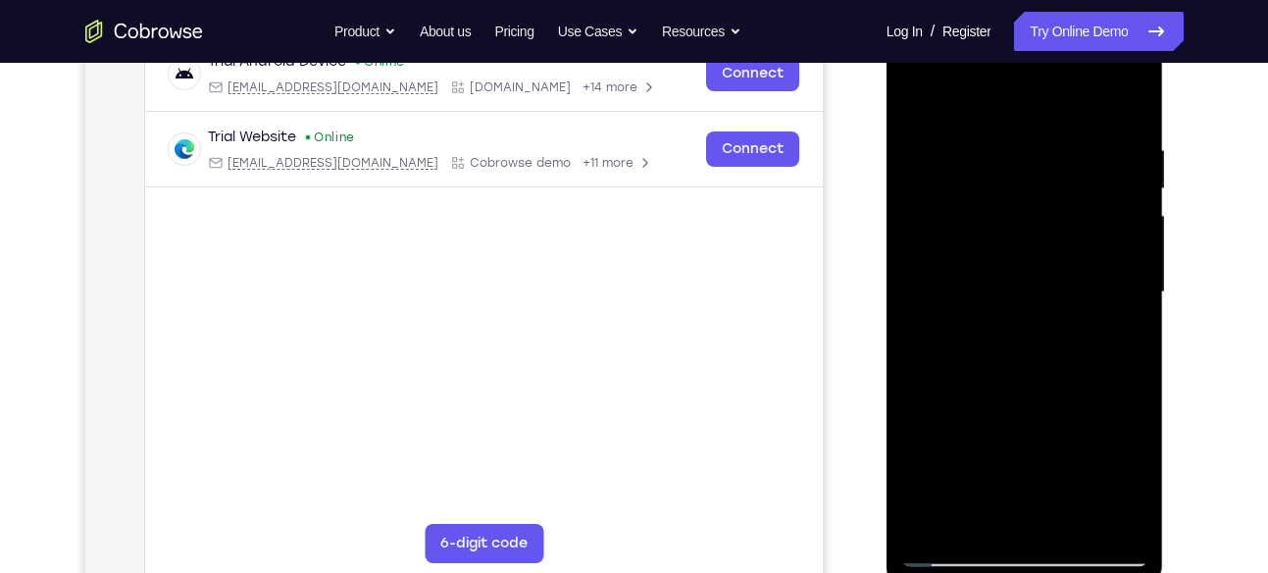
click at [1111, 326] on div at bounding box center [1024, 292] width 247 height 549
click at [1121, 106] on div at bounding box center [1024, 292] width 247 height 549
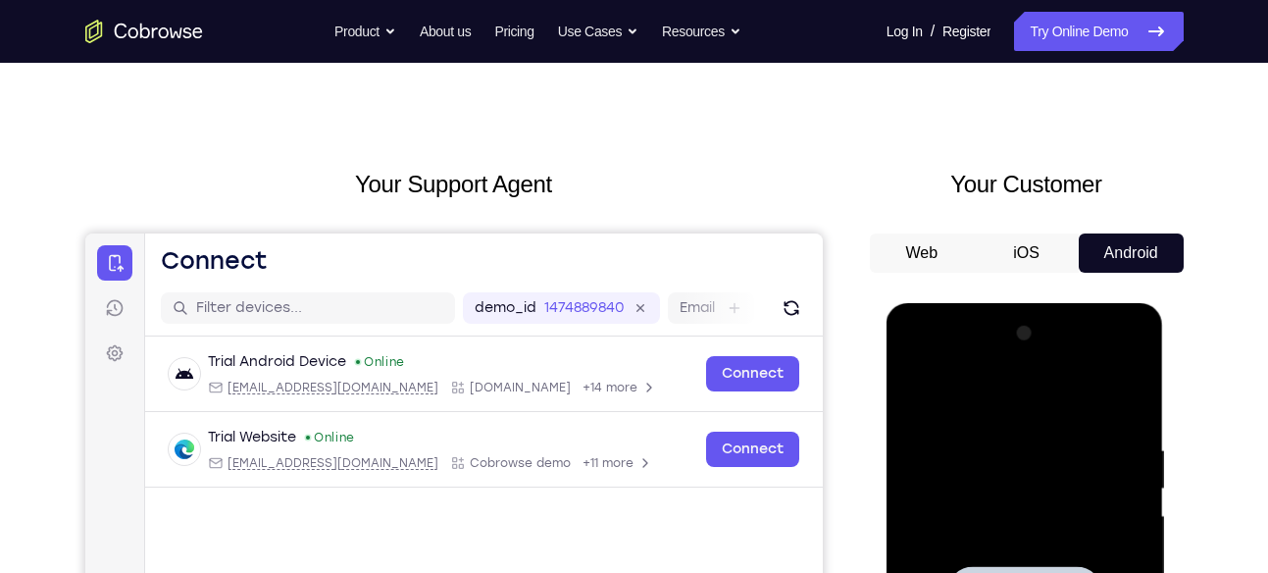
scroll to position [0, 0]
